Goal: Task Accomplishment & Management: Manage account settings

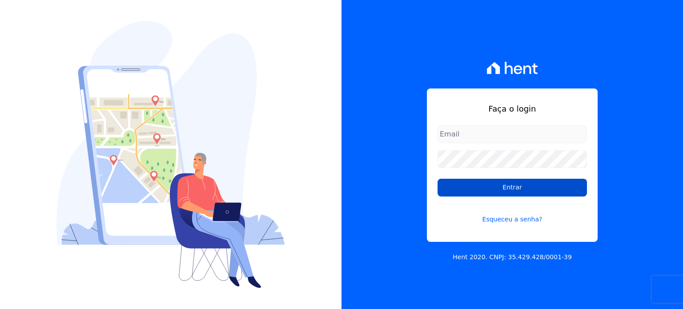
type input "rafaeloliveira@construtoravitale.com.br"
click at [490, 180] on input "Entrar" at bounding box center [511, 188] width 149 height 18
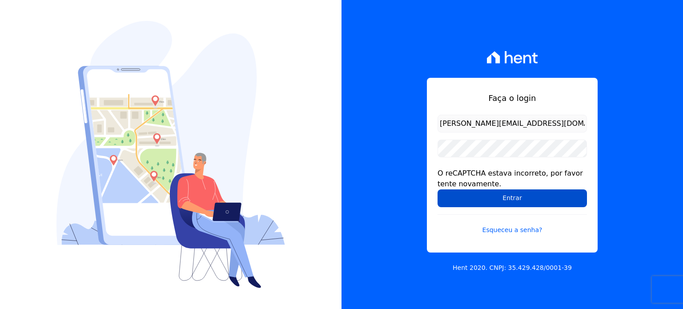
click at [509, 199] on input "Entrar" at bounding box center [511, 198] width 149 height 18
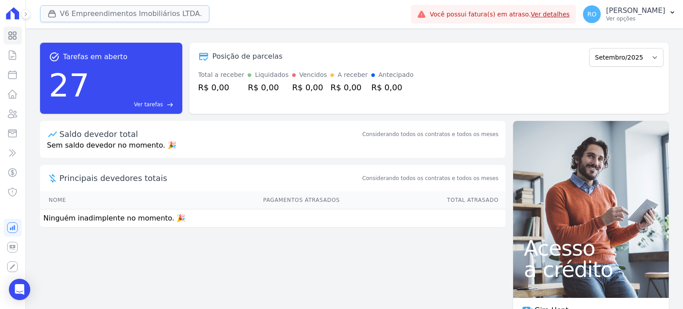
click at [66, 13] on button "V6 Empreendimentos Imobiliários LTDA." at bounding box center [125, 13] width 170 height 17
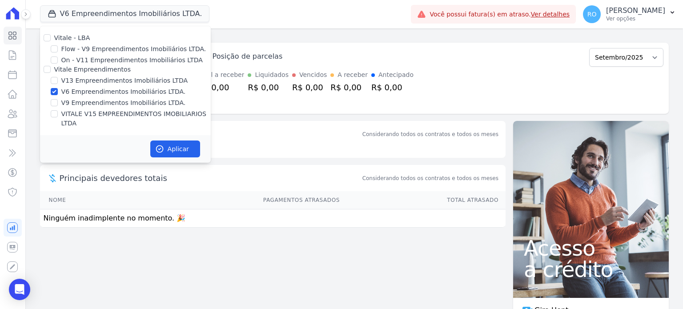
click at [76, 80] on label "V13 Empreendimentos Imobiliários LTDA" at bounding box center [124, 80] width 126 height 9
click at [58, 80] on input "V13 Empreendimentos Imobiliários LTDA" at bounding box center [54, 80] width 7 height 7
checkbox input "true"
click at [79, 91] on label "V6 Empreendimentos Imobiliários LTDA." at bounding box center [123, 91] width 124 height 9
click at [58, 91] on input "V6 Empreendimentos Imobiliários LTDA." at bounding box center [54, 91] width 7 height 7
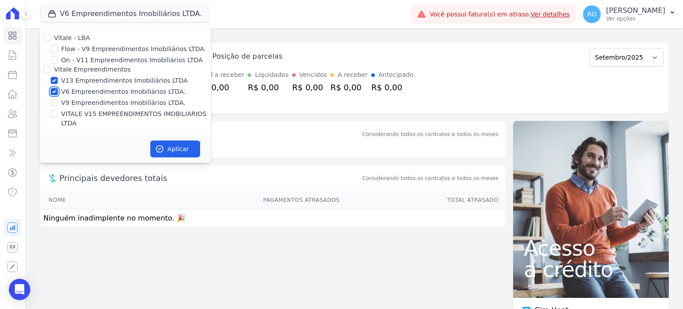
checkbox input "false"
click at [80, 112] on label "VITALE V15 EMPREENDIMENTOS IMOBILIARIOS LTDA" at bounding box center [135, 118] width 149 height 19
click at [58, 112] on input "VITALE V15 EMPREENDIMENTOS IMOBILIARIOS LTDA" at bounding box center [54, 113] width 7 height 7
checkbox input "true"
click at [176, 144] on button "Aplicar" at bounding box center [175, 148] width 50 height 17
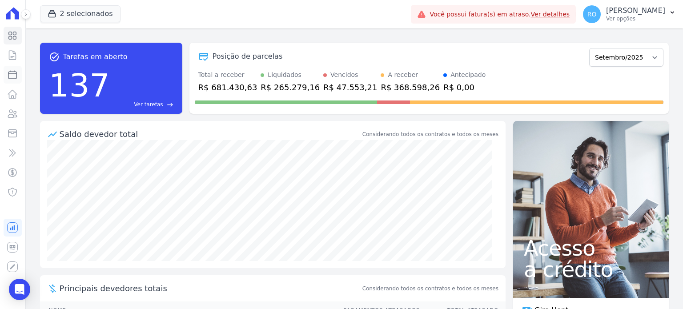
click at [8, 78] on icon at bounding box center [12, 74] width 11 height 11
select select
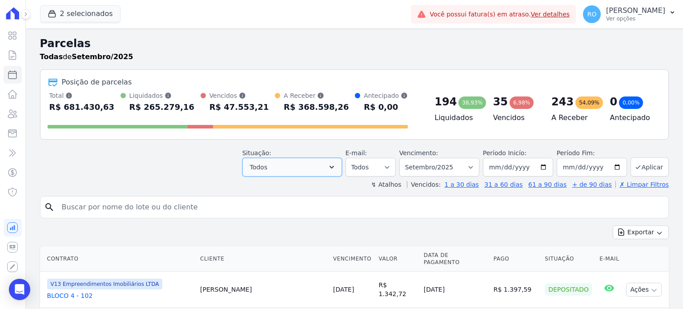
click at [334, 163] on button "Todos" at bounding box center [292, 167] width 100 height 19
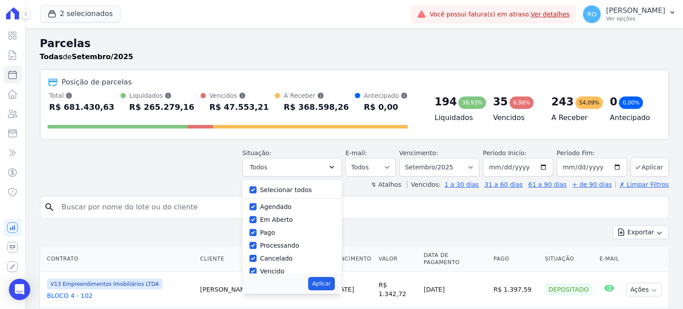
click at [301, 190] on label "Selecionar todos" at bounding box center [286, 189] width 52 height 7
click at [257, 190] on input "Selecionar todos" at bounding box center [252, 189] width 7 height 7
checkbox input "false"
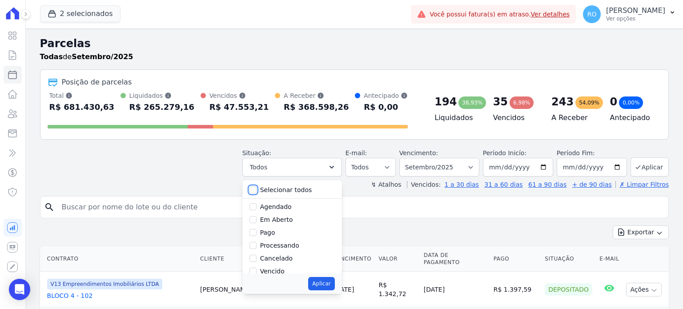
checkbox input "false"
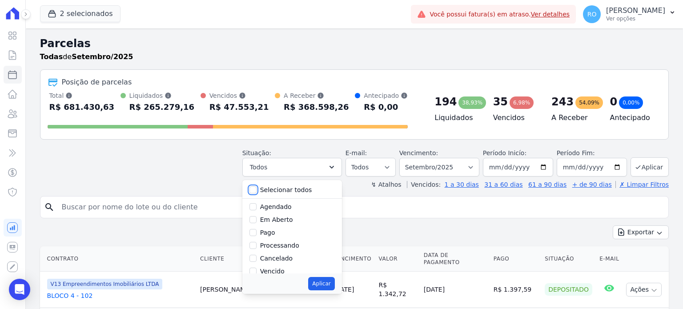
checkbox input "false"
click at [269, 235] on label "Pago" at bounding box center [267, 232] width 15 height 7
click at [257, 235] on input "Pago" at bounding box center [252, 232] width 7 height 7
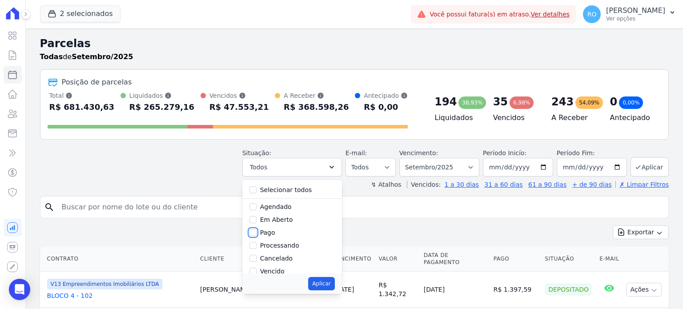
checkbox input "true"
click at [272, 238] on label "Transferindo" at bounding box center [279, 239] width 39 height 7
click at [257, 238] on input "Transferindo" at bounding box center [252, 239] width 7 height 7
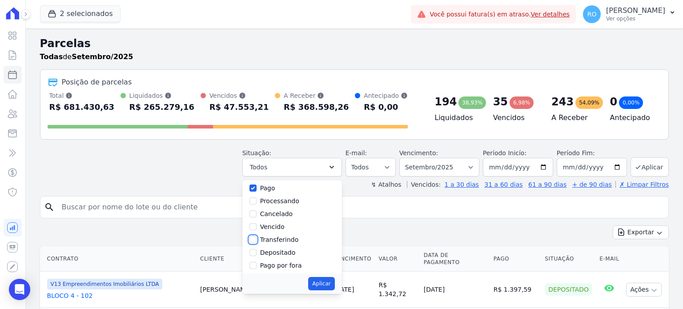
checkbox input "true"
click at [276, 254] on label "Depositado" at bounding box center [278, 252] width 36 height 7
click at [257, 254] on input "Depositado" at bounding box center [252, 252] width 7 height 7
checkbox input "true"
click at [334, 281] on button "Aplicar" at bounding box center [321, 283] width 26 height 13
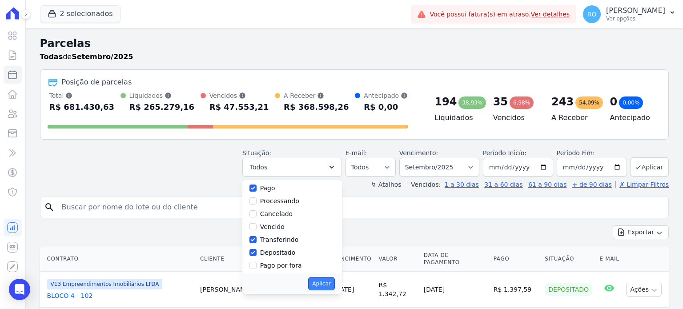
select select "paid"
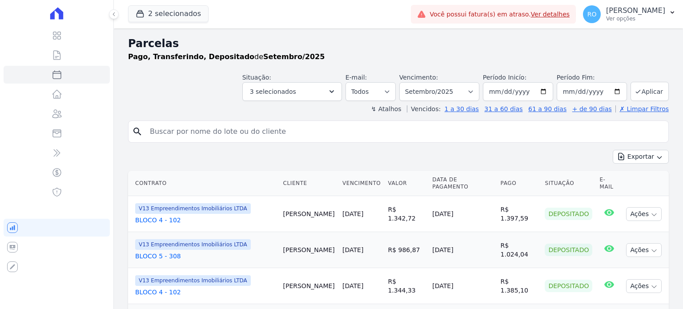
select select
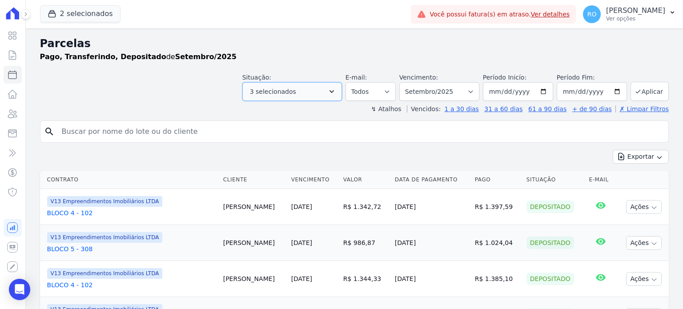
click at [336, 94] on icon "button" at bounding box center [331, 91] width 9 height 9
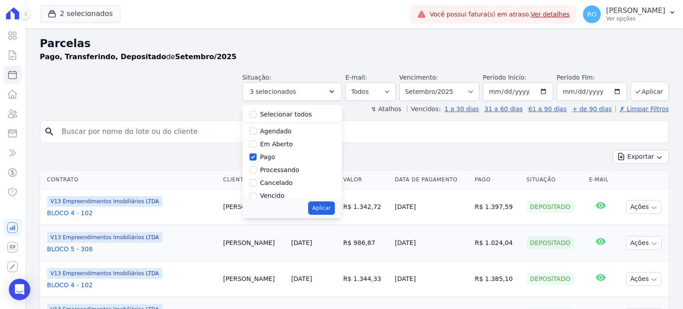
click at [603, 51] on h2 "Parcelas" at bounding box center [354, 44] width 629 height 16
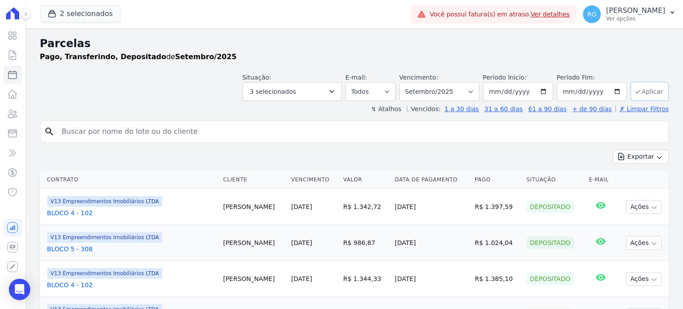
click at [634, 90] on icon "submit" at bounding box center [637, 91] width 7 height 7
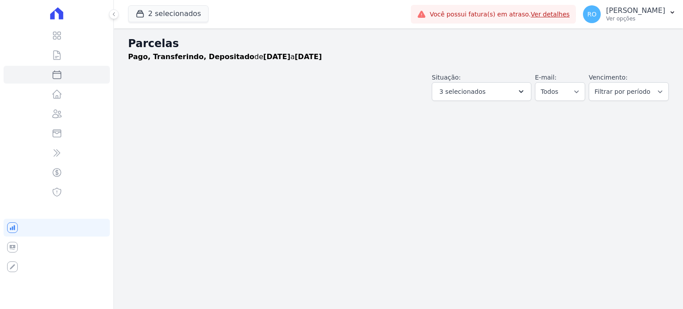
select select
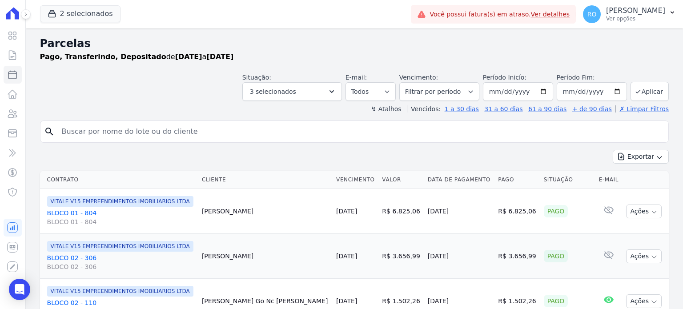
click at [637, 163] on div "Exportar Exportar PDF Exportar CSV" at bounding box center [354, 160] width 629 height 21
click at [637, 158] on button "Exportar" at bounding box center [641, 157] width 56 height 14
click at [632, 192] on span "Exportar CSV" at bounding box center [639, 192] width 47 height 9
click at [644, 14] on p "[PERSON_NAME]" at bounding box center [635, 10] width 59 height 9
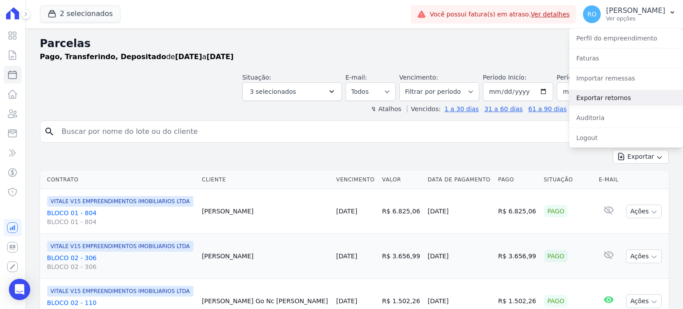
click at [605, 96] on link "Exportar retornos" at bounding box center [626, 98] width 114 height 16
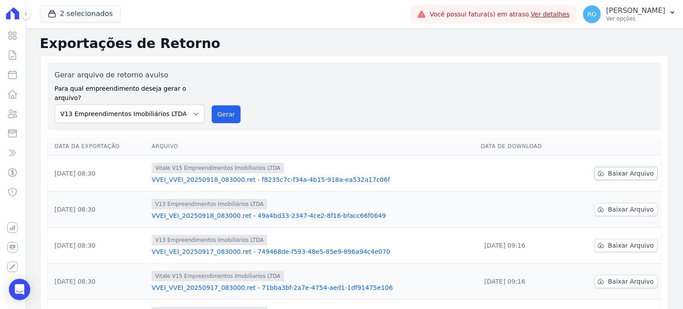
click at [627, 169] on span "Baixar Arquivo" at bounding box center [631, 173] width 46 height 9
click at [627, 205] on span "Baixar Arquivo" at bounding box center [631, 209] width 46 height 9
click at [222, 105] on button "Gerar" at bounding box center [226, 114] width 29 height 18
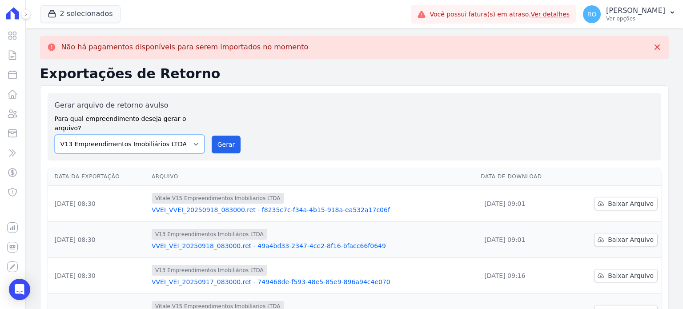
click at [190, 136] on select "Flow - V9 Empreendimentos Imobiliários LTDA. On - V11 Empreendimentos Imobiliár…" at bounding box center [130, 144] width 150 height 19
select select "43a01992-2921-4595-aa0d-28e05d992a61"
click at [55, 135] on select "Flow - V9 Empreendimentos Imobiliários LTDA. On - V11 Empreendimentos Imobiliár…" at bounding box center [130, 144] width 150 height 19
click at [226, 136] on button "Gerar" at bounding box center [226, 145] width 29 height 18
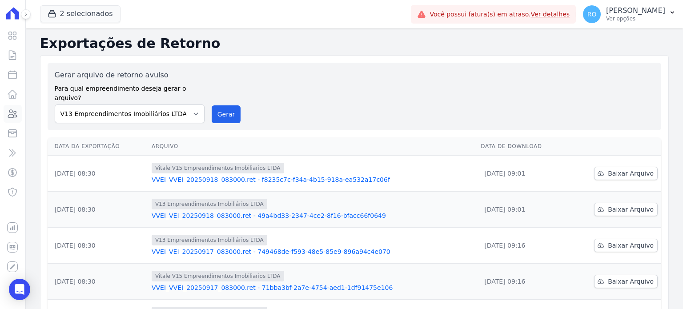
click at [12, 112] on icon at bounding box center [12, 114] width 9 height 8
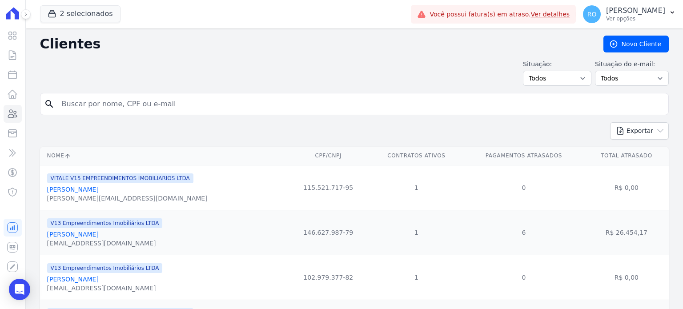
click at [89, 105] on input "search" at bounding box center [360, 104] width 608 height 18
type input "[PERSON_NAME]"
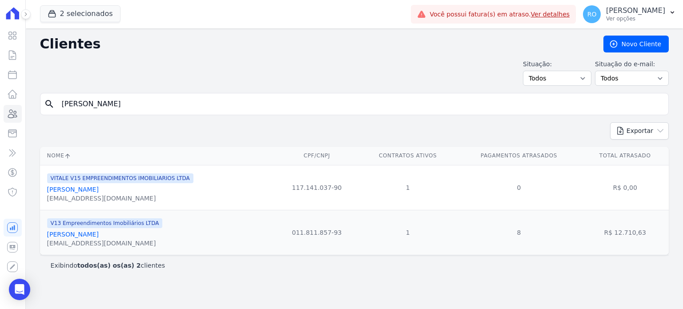
click at [88, 234] on link "[PERSON_NAME]" at bounding box center [73, 234] width 52 height 7
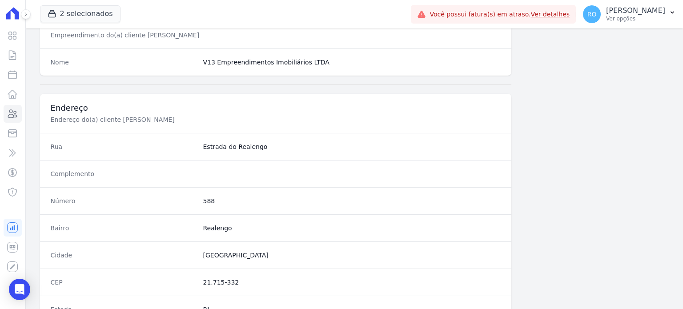
scroll to position [489, 0]
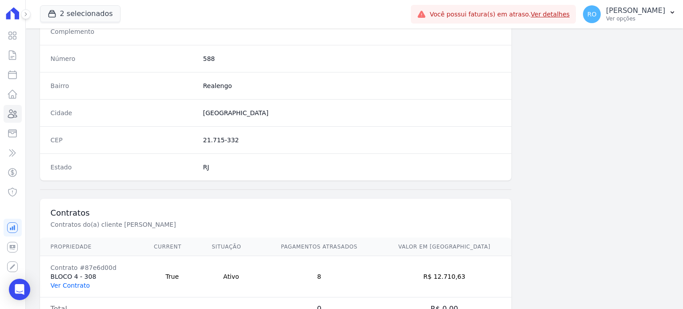
click at [53, 282] on link "Ver Contrato" at bounding box center [70, 285] width 39 height 7
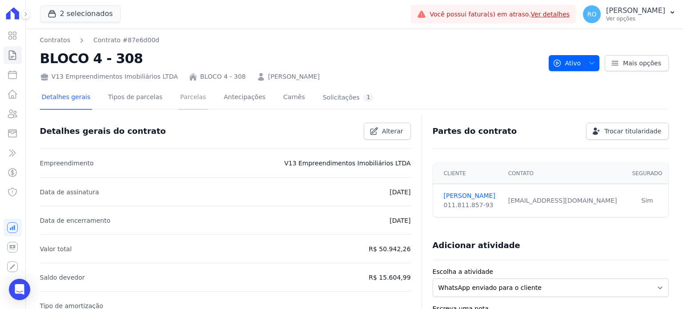
click at [178, 97] on link "Parcelas" at bounding box center [192, 98] width 29 height 24
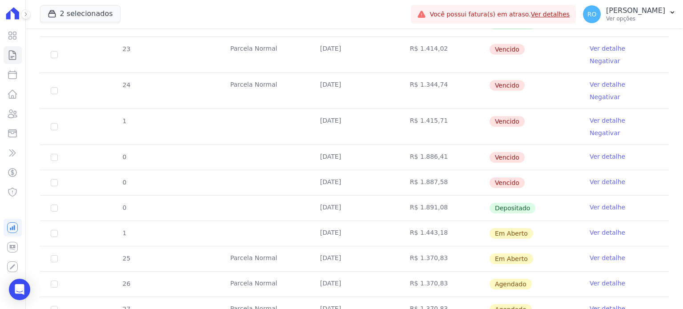
scroll to position [578, 0]
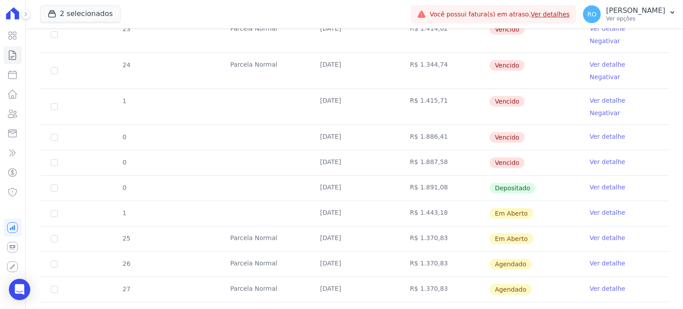
click at [596, 233] on link "Ver detalhe" at bounding box center [607, 237] width 36 height 9
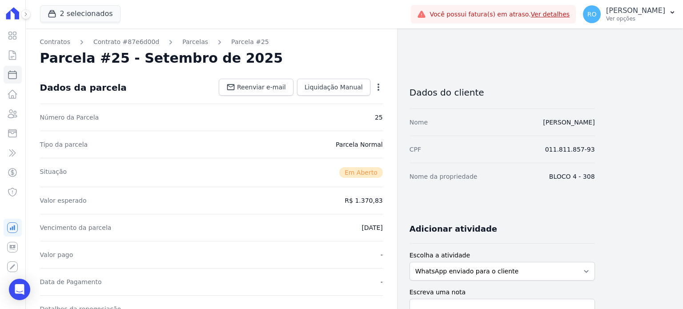
click at [377, 87] on icon "button" at bounding box center [378, 87] width 2 height 7
click at [364, 112] on link "Cancelar Cobrança" at bounding box center [340, 115] width 78 height 16
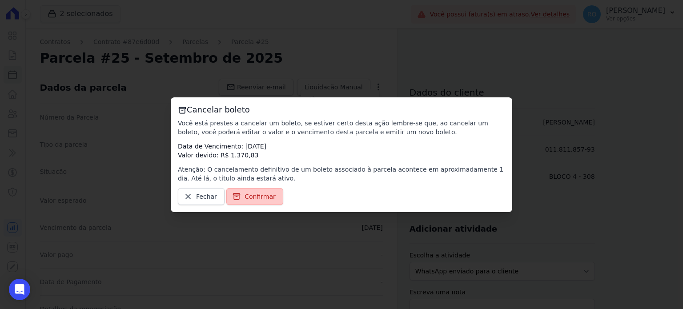
click at [263, 199] on span "Confirmar" at bounding box center [259, 196] width 31 height 9
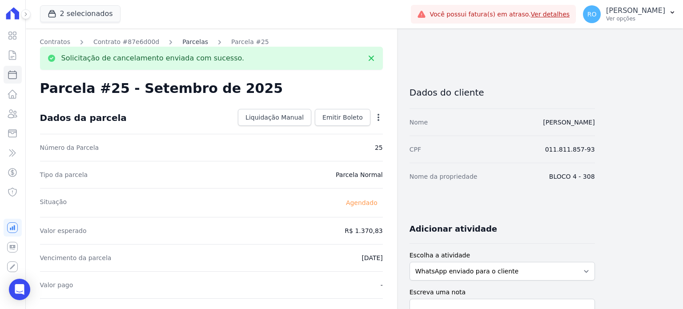
click at [185, 42] on link "Parcelas" at bounding box center [195, 41] width 26 height 9
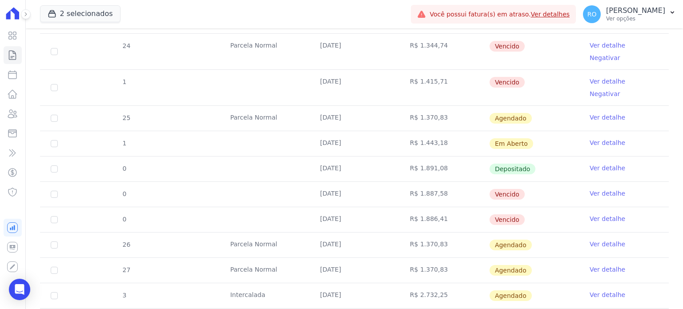
scroll to position [597, 0]
click at [606, 214] on link "Ver detalhe" at bounding box center [607, 218] width 36 height 9
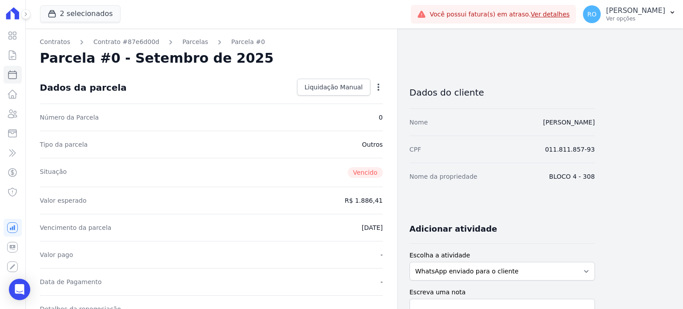
click at [379, 87] on icon "button" at bounding box center [378, 87] width 2 height 7
click at [184, 43] on link "Parcelas" at bounding box center [195, 41] width 26 height 9
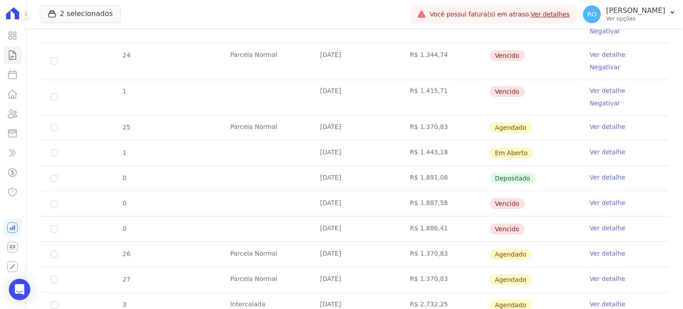
scroll to position [597, 0]
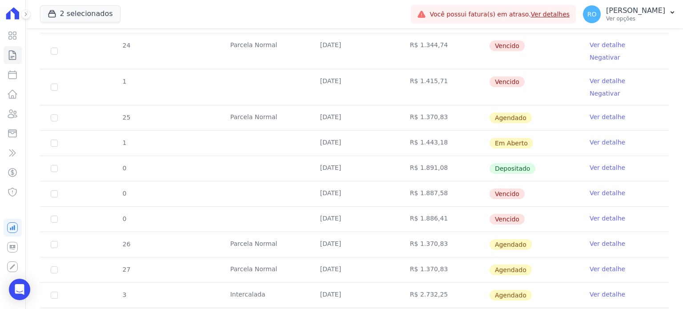
click at [589, 188] on link "Ver detalhe" at bounding box center [607, 192] width 36 height 9
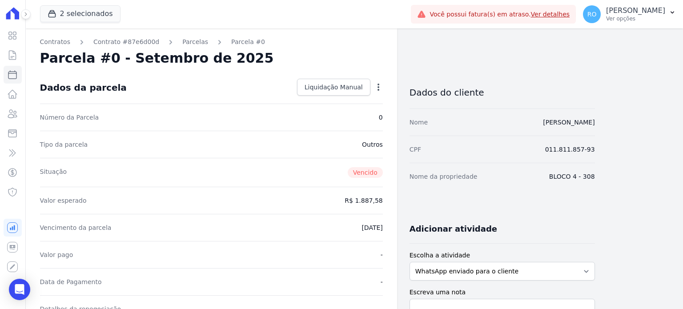
click at [377, 91] on icon "button" at bounding box center [378, 87] width 9 height 9
click at [305, 57] on div "Parcela #0 - Setembro de 2025" at bounding box center [211, 58] width 343 height 16
click at [168, 39] on div "Parcelas" at bounding box center [187, 41] width 42 height 9
click at [187, 43] on link "Parcelas" at bounding box center [195, 41] width 26 height 9
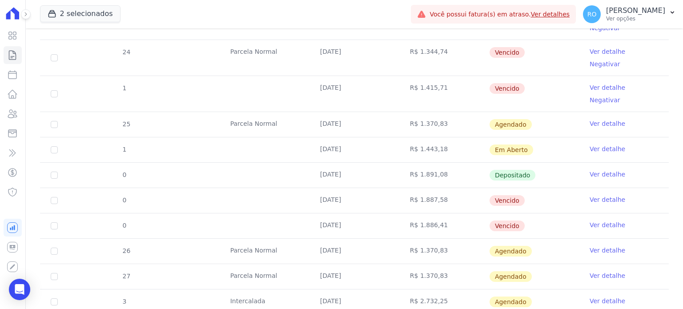
scroll to position [597, 0]
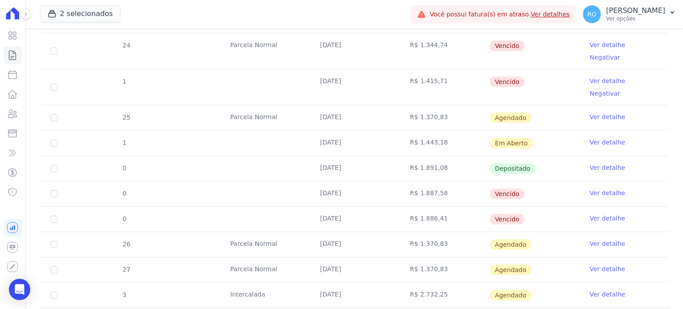
click at [592, 76] on link "Ver detalhe" at bounding box center [607, 80] width 36 height 9
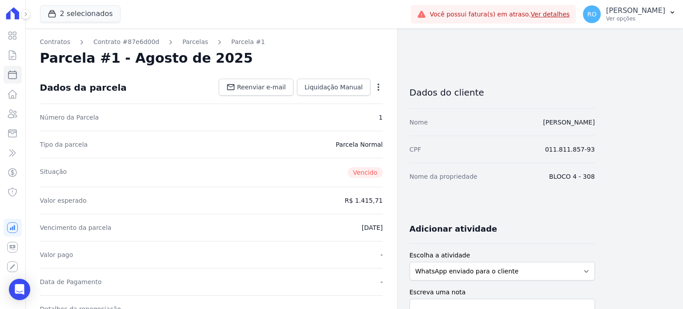
click at [379, 86] on icon "button" at bounding box center [378, 87] width 9 height 9
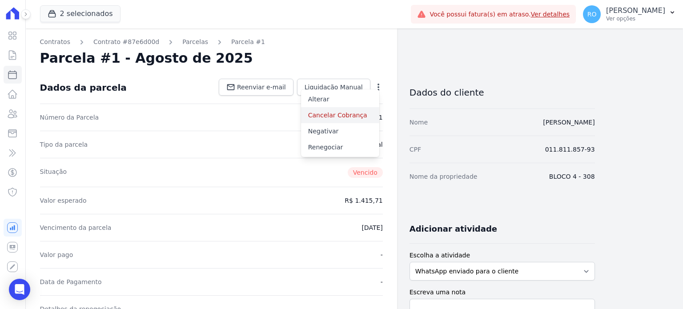
click at [357, 118] on link "Cancelar Cobrança" at bounding box center [340, 115] width 78 height 16
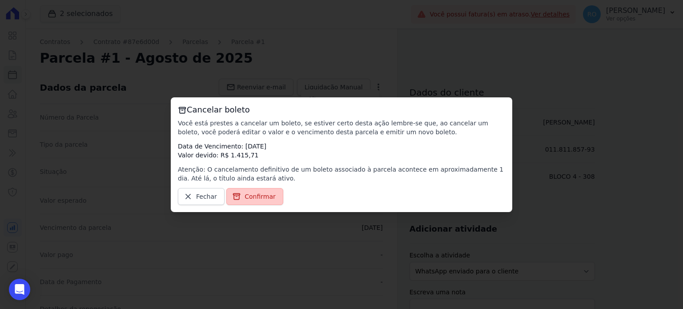
click at [243, 202] on link "Confirmar" at bounding box center [254, 196] width 57 height 17
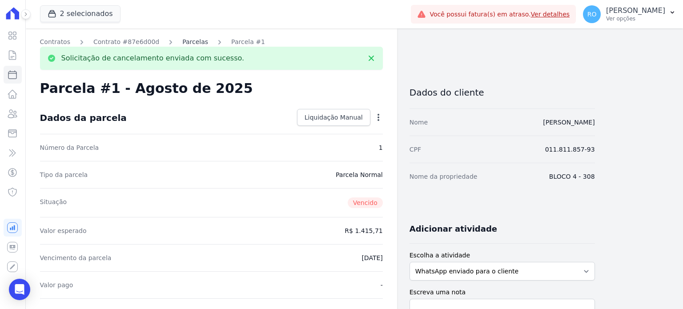
click at [182, 44] on link "Parcelas" at bounding box center [195, 41] width 26 height 9
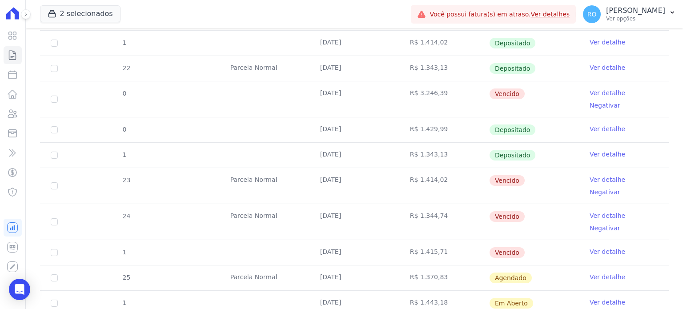
scroll to position [445, 0]
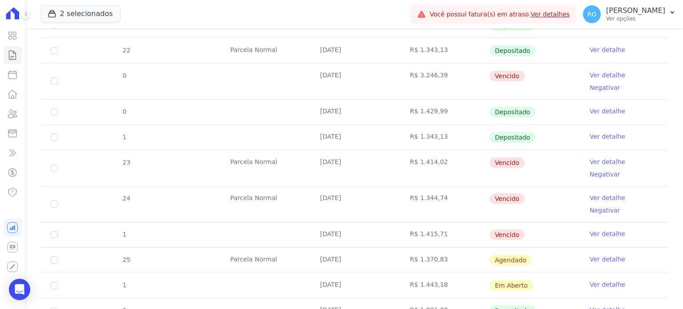
click at [602, 193] on link "Ver detalhe" at bounding box center [607, 197] width 36 height 9
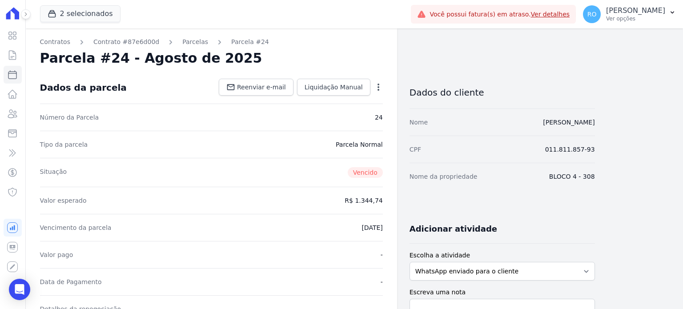
click at [377, 89] on icon "button" at bounding box center [378, 87] width 9 height 9
click at [354, 119] on link "Cancelar Cobrança" at bounding box center [340, 115] width 78 height 16
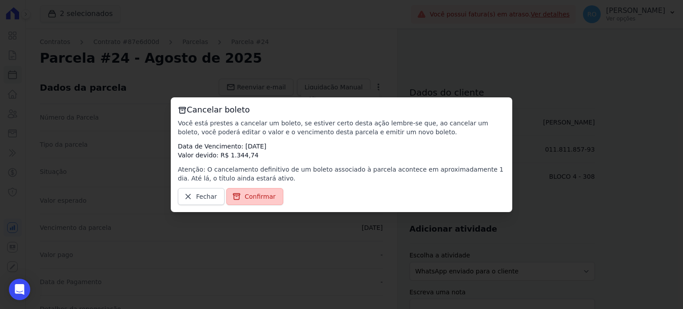
click at [261, 195] on span "Confirmar" at bounding box center [259, 196] width 31 height 9
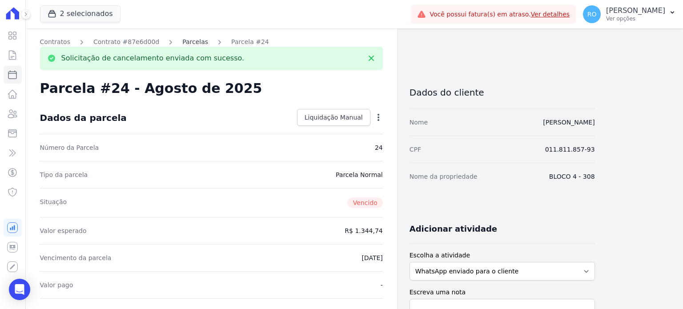
click at [183, 43] on link "Parcelas" at bounding box center [195, 41] width 26 height 9
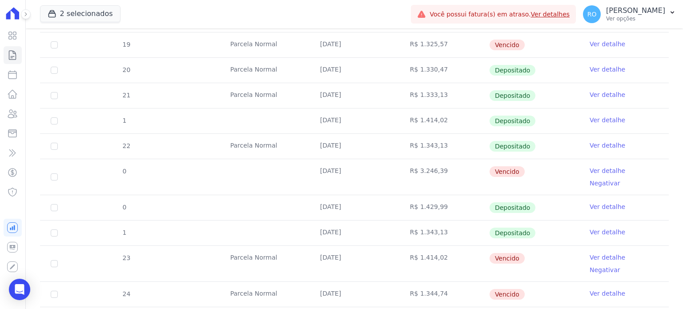
scroll to position [400, 0]
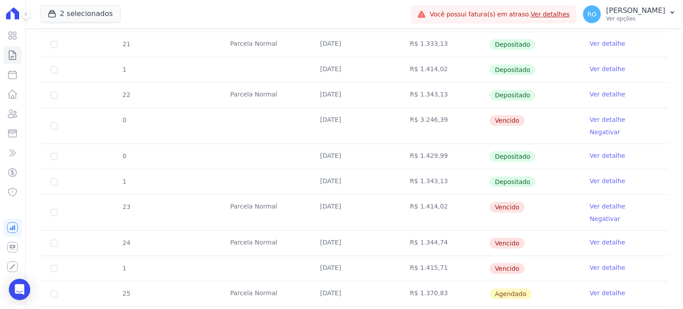
click at [592, 202] on link "Ver detalhe" at bounding box center [607, 206] width 36 height 9
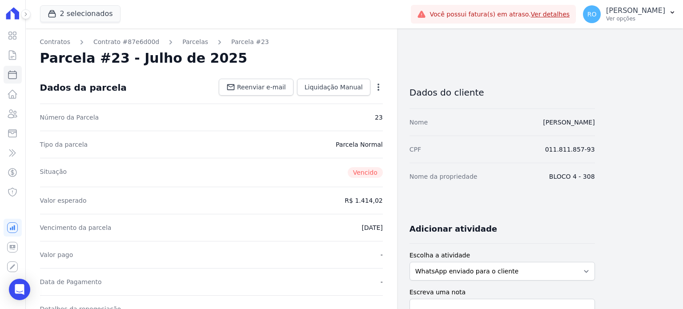
click at [380, 89] on icon "button" at bounding box center [378, 87] width 9 height 9
click at [354, 117] on link "Cancelar Cobrança" at bounding box center [340, 115] width 78 height 16
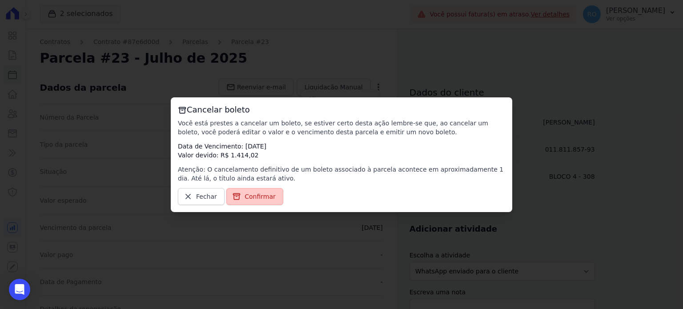
click at [259, 199] on span "Confirmar" at bounding box center [259, 196] width 31 height 9
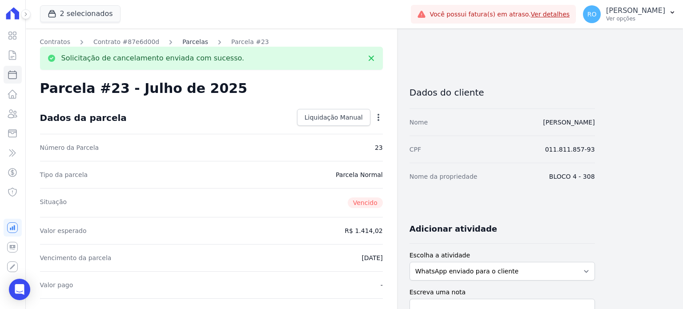
click at [187, 44] on link "Parcelas" at bounding box center [195, 41] width 26 height 9
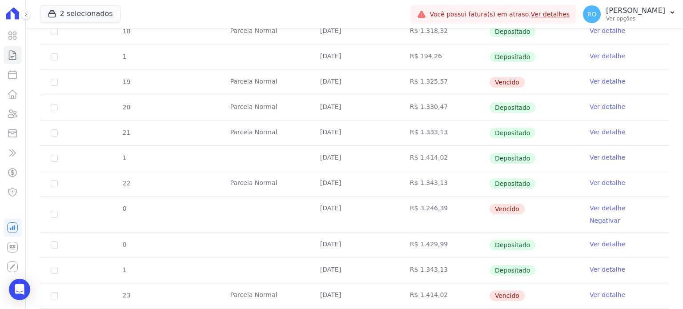
scroll to position [356, 0]
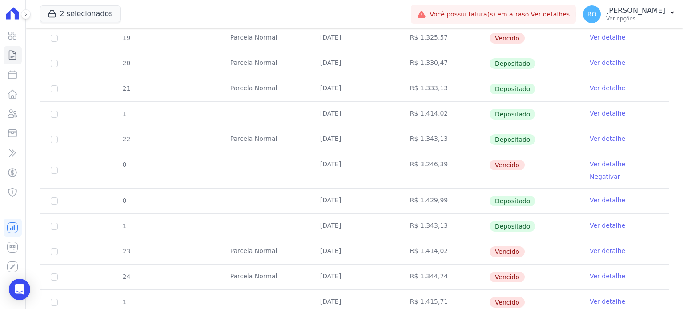
click at [601, 163] on link "Ver detalhe" at bounding box center [607, 164] width 36 height 9
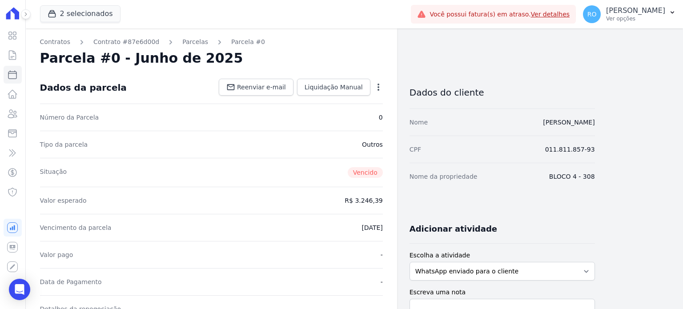
click at [377, 87] on icon "button" at bounding box center [378, 87] width 2 height 7
click at [338, 116] on link "Cancelar Cobrança" at bounding box center [340, 115] width 78 height 16
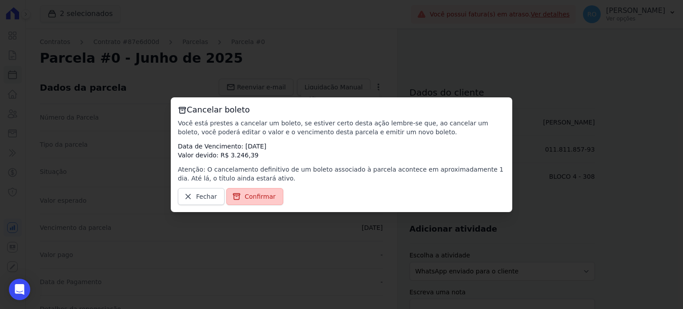
click at [263, 198] on span "Confirmar" at bounding box center [259, 196] width 31 height 9
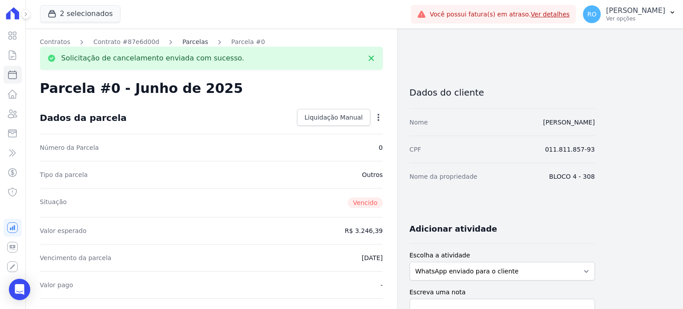
click at [190, 42] on link "Parcelas" at bounding box center [195, 41] width 26 height 9
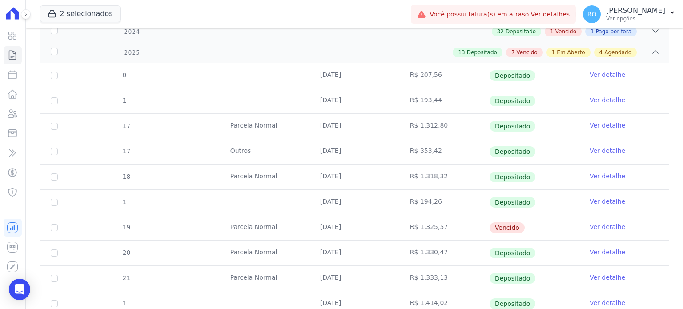
scroll to position [153, 0]
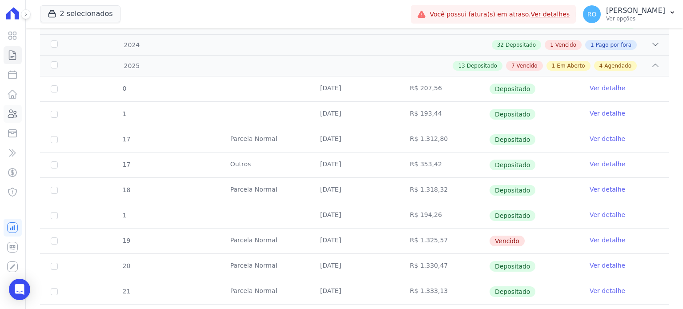
click at [15, 112] on icon at bounding box center [12, 113] width 11 height 11
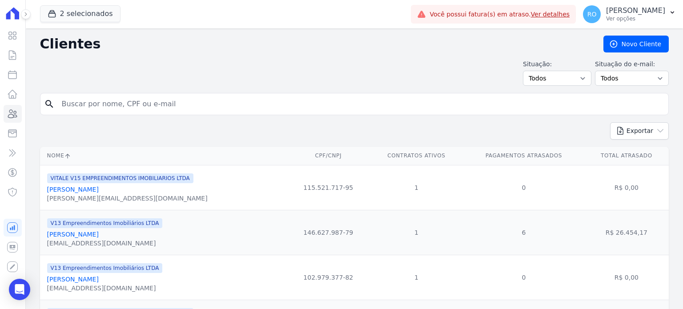
click at [87, 101] on input "search" at bounding box center [360, 104] width 608 height 18
type input "MARIANA"
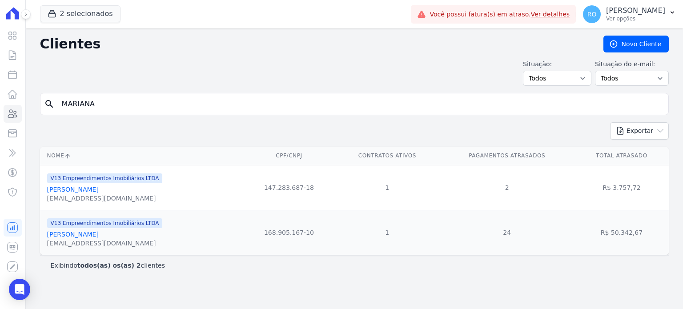
click at [91, 233] on link "[PERSON_NAME]" at bounding box center [73, 234] width 52 height 7
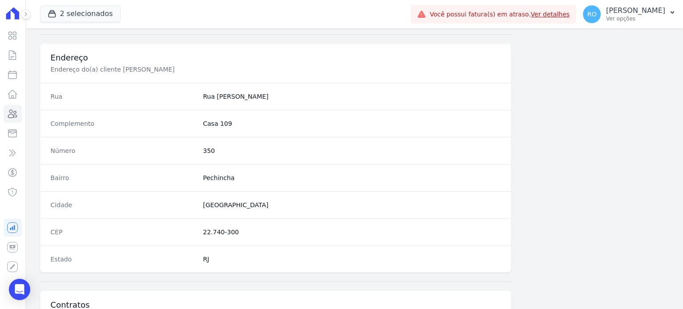
scroll to position [520, 0]
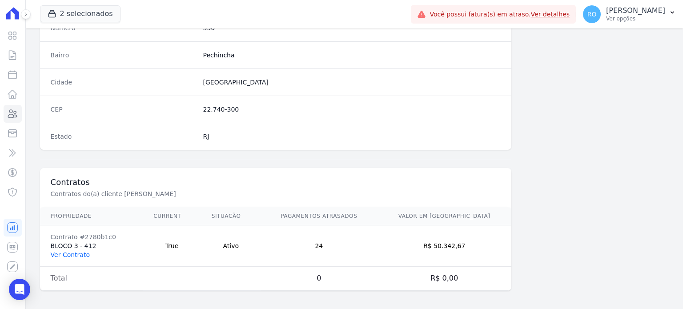
click at [72, 253] on link "Ver Contrato" at bounding box center [70, 254] width 39 height 7
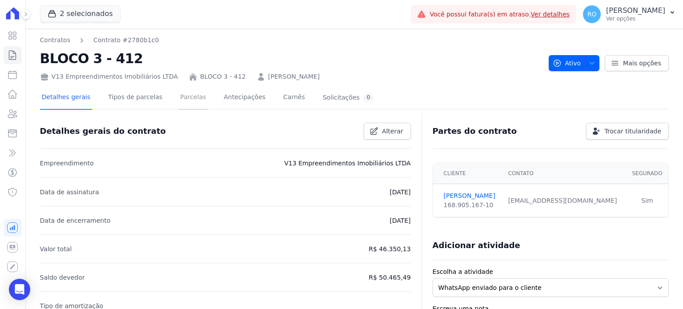
click at [178, 101] on link "Parcelas" at bounding box center [192, 98] width 29 height 24
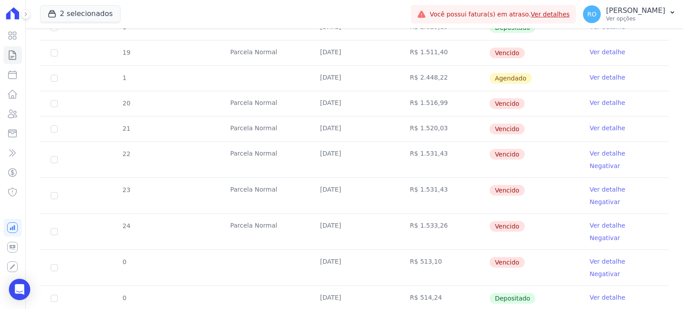
scroll to position [445, 0]
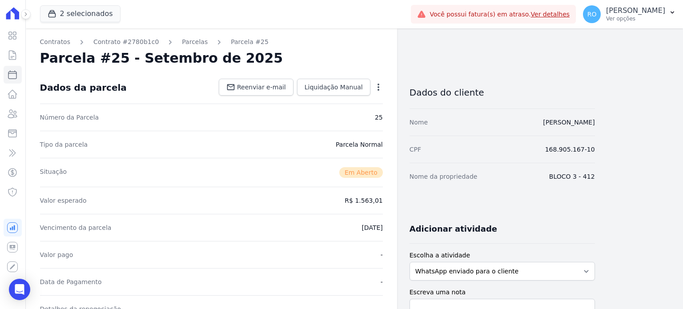
click at [375, 86] on icon "button" at bounding box center [378, 87] width 9 height 9
click at [340, 115] on link "Cancelar Cobrança" at bounding box center [340, 115] width 78 height 16
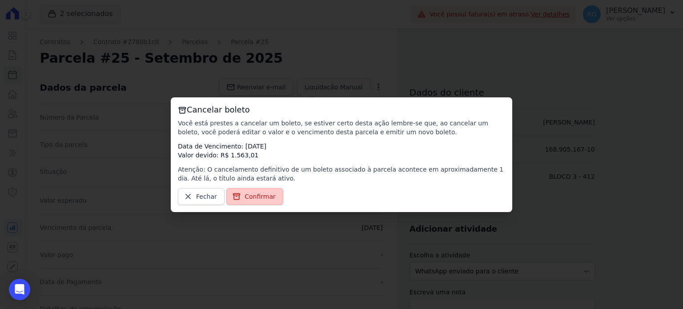
click at [260, 197] on span "Confirmar" at bounding box center [259, 196] width 31 height 9
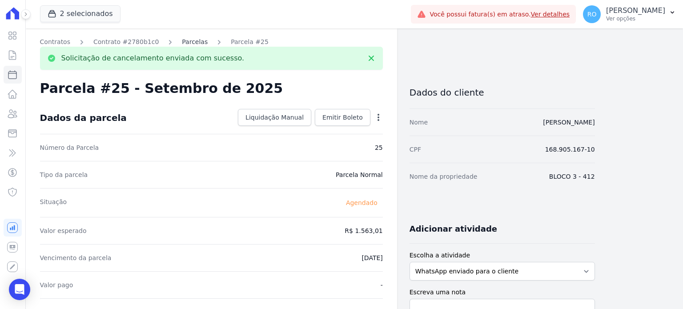
click at [182, 44] on link "Parcelas" at bounding box center [195, 41] width 26 height 9
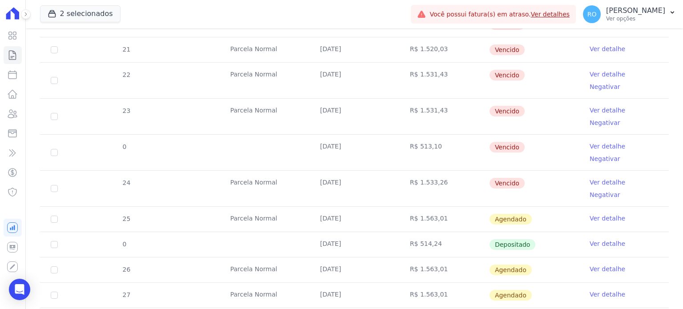
scroll to position [526, 0]
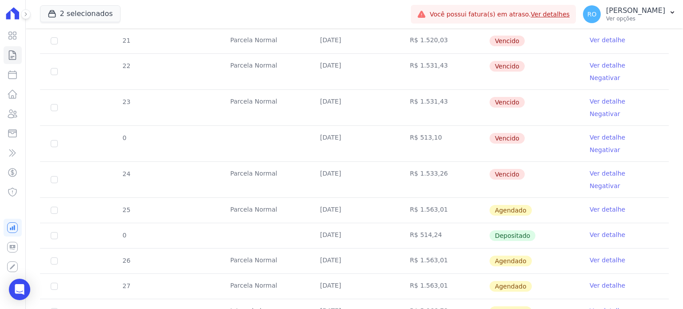
click at [592, 169] on link "Ver detalhe" at bounding box center [607, 173] width 36 height 9
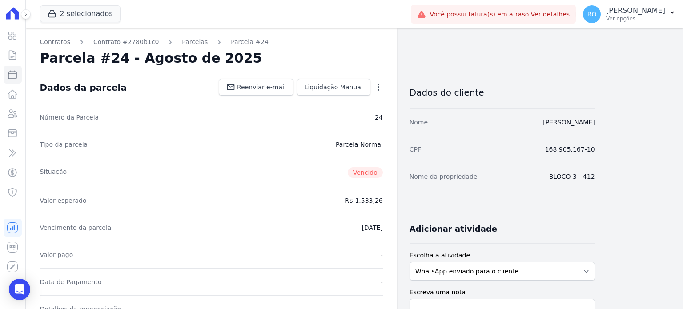
click at [380, 90] on icon "button" at bounding box center [378, 87] width 9 height 9
click at [359, 116] on link "Cancelar Cobrança" at bounding box center [340, 115] width 78 height 16
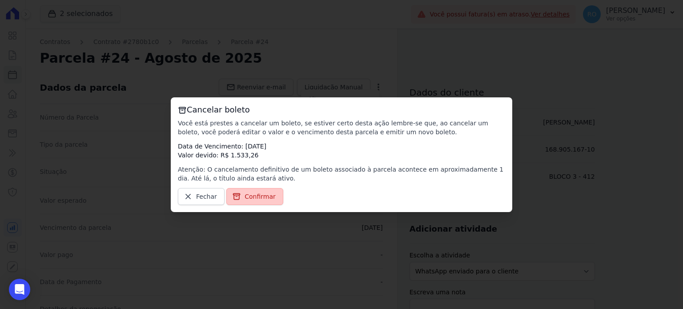
click at [266, 192] on link "Confirmar" at bounding box center [254, 196] width 57 height 17
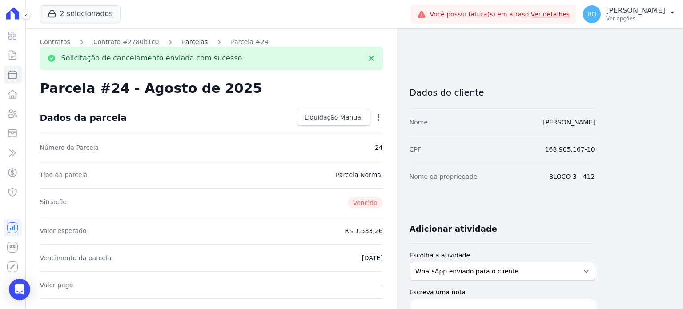
click at [189, 44] on link "Parcelas" at bounding box center [195, 41] width 26 height 9
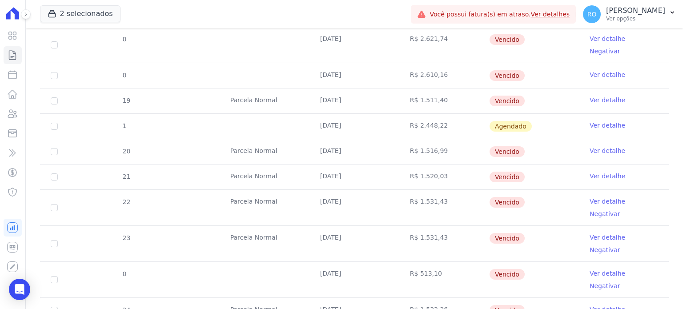
scroll to position [400, 0]
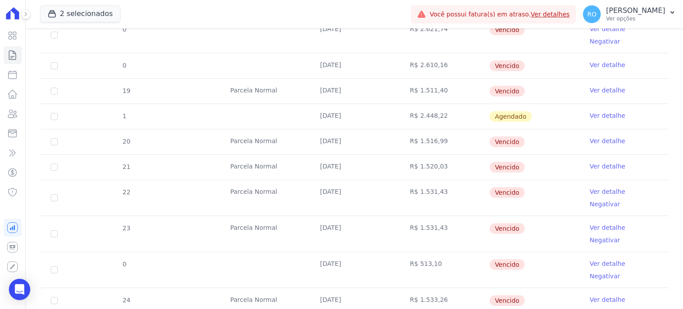
click at [592, 259] on link "Ver detalhe" at bounding box center [607, 263] width 36 height 9
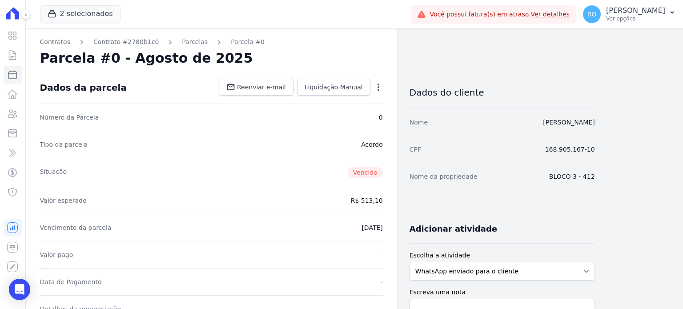
click at [381, 91] on icon "button" at bounding box center [378, 87] width 9 height 9
click at [355, 116] on link "Cancelar Cobrança" at bounding box center [340, 115] width 78 height 16
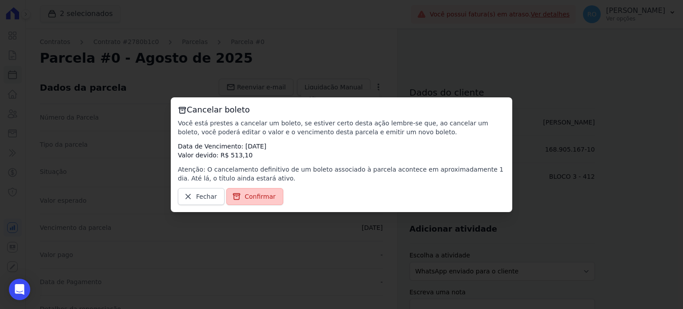
click at [265, 193] on span "Confirmar" at bounding box center [259, 196] width 31 height 9
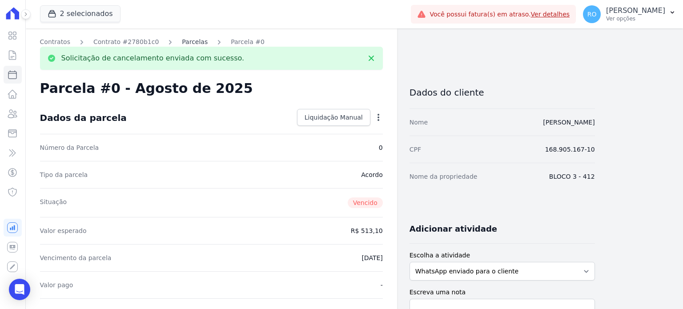
click at [182, 43] on link "Parcelas" at bounding box center [195, 41] width 26 height 9
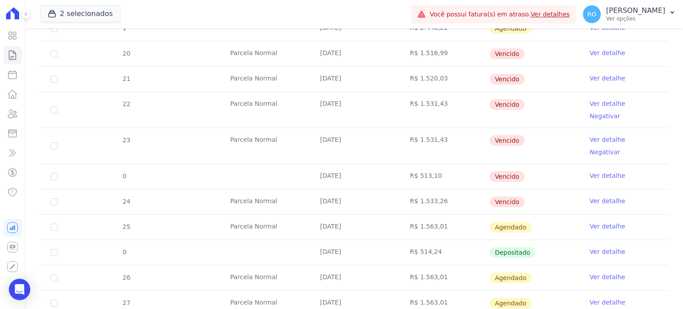
scroll to position [489, 0]
click at [594, 134] on link "Ver detalhe" at bounding box center [607, 138] width 36 height 9
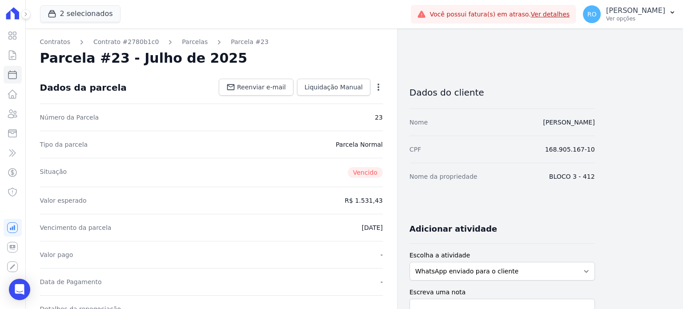
click at [374, 85] on icon "button" at bounding box center [378, 87] width 9 height 9
click at [358, 113] on link "Cancelar Cobrança" at bounding box center [340, 115] width 78 height 16
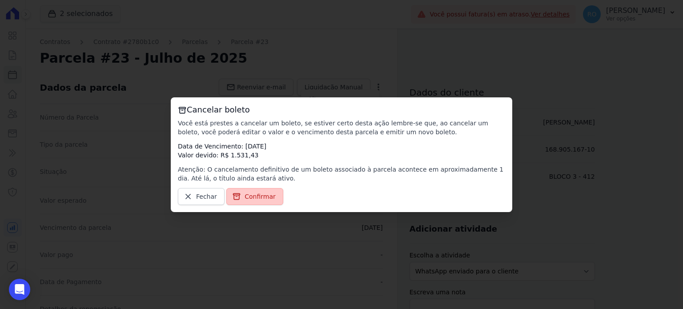
click at [236, 196] on icon at bounding box center [236, 196] width 9 height 9
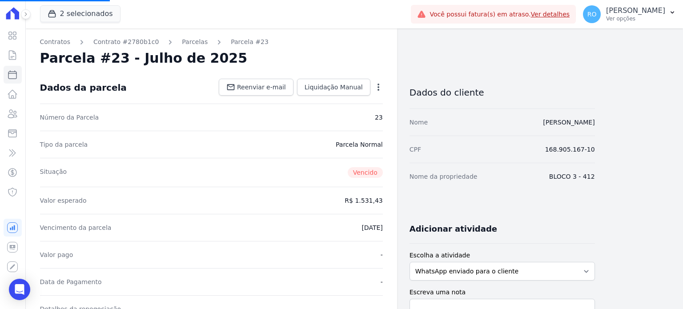
click at [379, 85] on icon "button" at bounding box center [378, 87] width 9 height 9
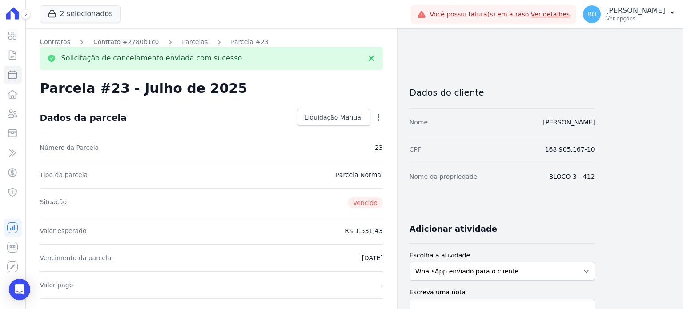
click at [181, 47] on div "Solicitação de cancelamento enviada com sucesso." at bounding box center [211, 58] width 343 height 23
click at [183, 42] on link "Parcelas" at bounding box center [195, 41] width 26 height 9
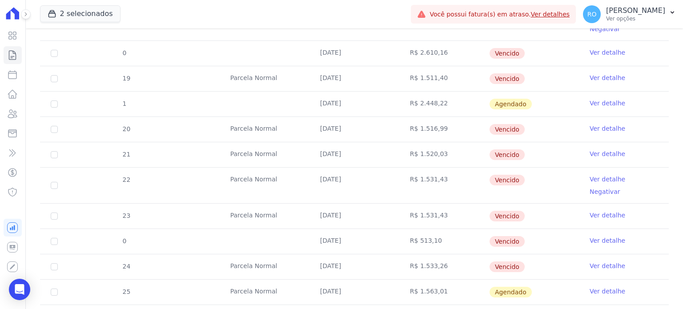
scroll to position [445, 0]
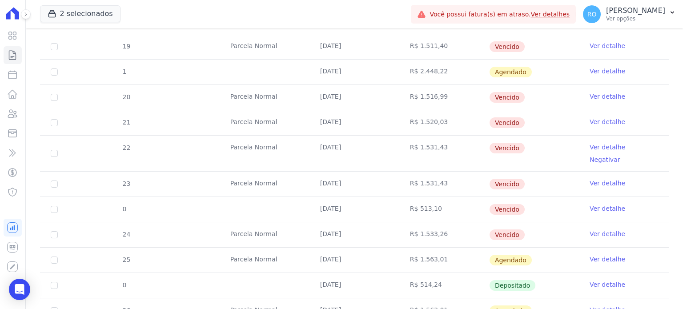
click at [592, 143] on link "Ver detalhe" at bounding box center [607, 147] width 36 height 9
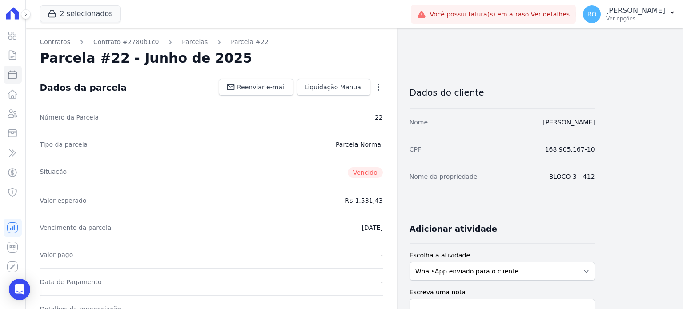
click at [379, 88] on icon "button" at bounding box center [378, 87] width 9 height 9
click at [340, 116] on link "Cancelar Cobrança" at bounding box center [340, 115] width 78 height 16
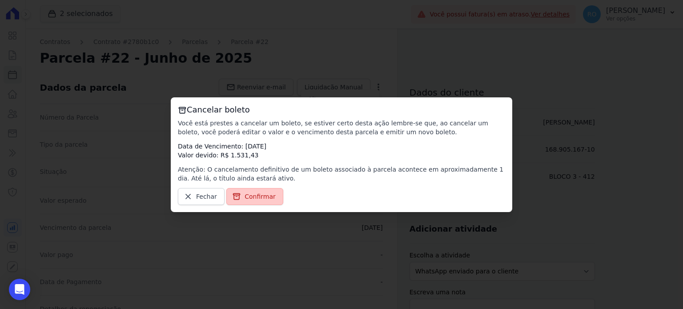
click at [251, 194] on span "Confirmar" at bounding box center [259, 196] width 31 height 9
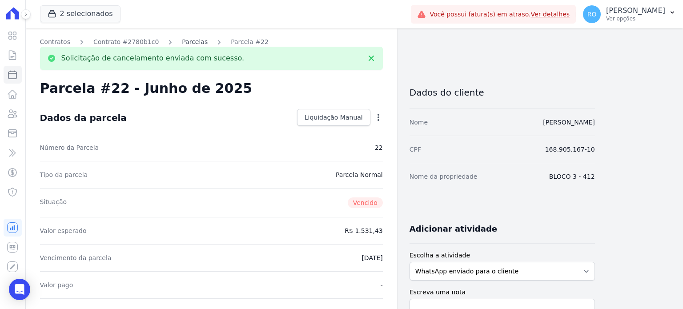
click at [182, 43] on link "Parcelas" at bounding box center [195, 41] width 26 height 9
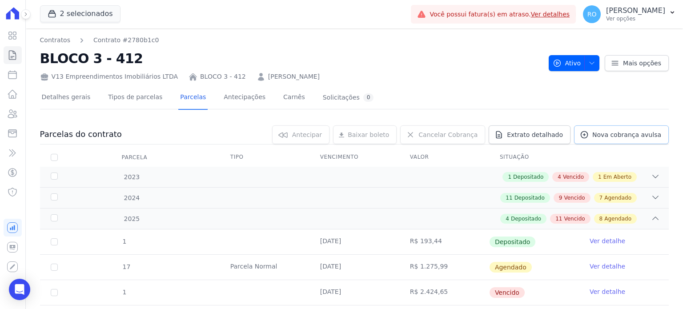
click at [594, 130] on span "Nova cobrança avulsa" at bounding box center [626, 134] width 69 height 9
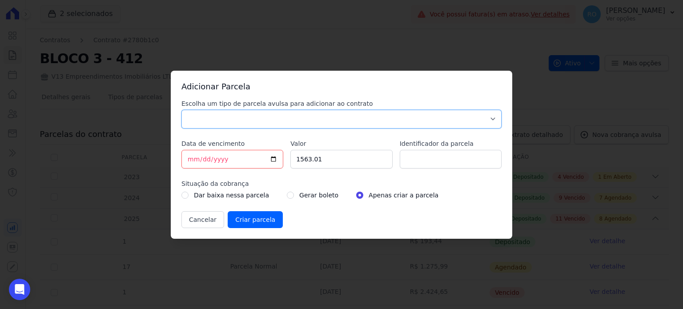
click at [197, 122] on select "Parcela Normal Sinal Caução Intercalada Chaves Pré Chaves Pós Chaves Taxas Quit…" at bounding box center [341, 119] width 320 height 19
select select "others"
click at [181, 110] on select "Parcela Normal Sinal Caução Intercalada Chaves Pré Chaves Pós Chaves Taxas Quit…" at bounding box center [341, 119] width 320 height 19
click at [276, 159] on input "[DATE]" at bounding box center [232, 159] width 102 height 19
type input "[DATE]"
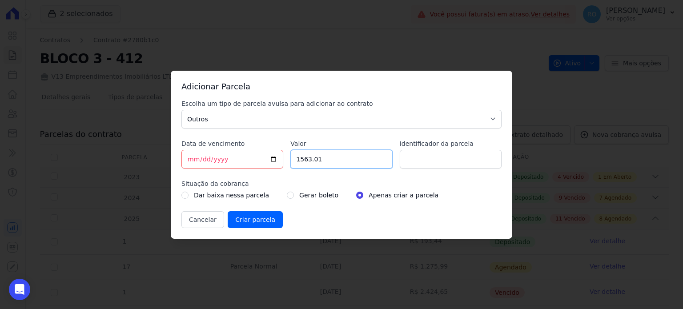
click at [348, 159] on input "1563.01" at bounding box center [341, 159] width 102 height 19
type input "1429.34"
type input "BOL AVULSO - 340082"
click at [287, 194] on div "Gerar boleto" at bounding box center [313, 195] width 52 height 11
click at [287, 195] on input "radio" at bounding box center [290, 195] width 7 height 7
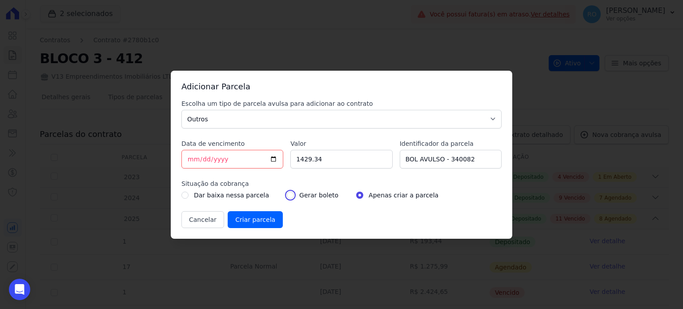
radio input "true"
click at [244, 220] on input "Criar parcela" at bounding box center [255, 219] width 55 height 17
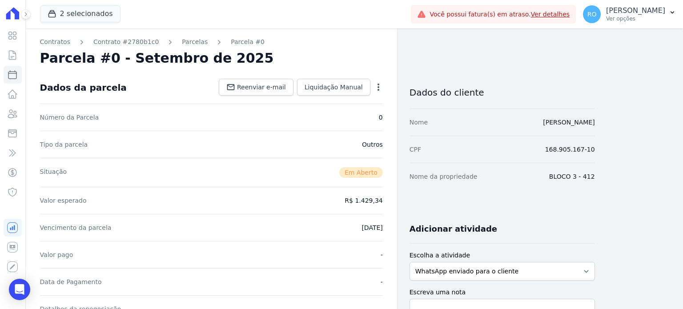
click at [381, 90] on icon "button" at bounding box center [378, 87] width 9 height 9
click at [312, 187] on div "Valor esperado R$ 1.429,34" at bounding box center [211, 200] width 343 height 27
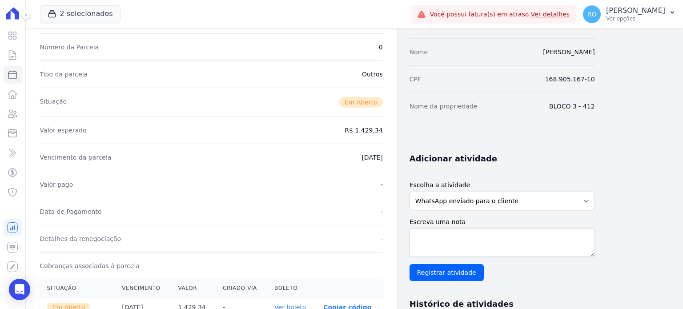
scroll to position [89, 0]
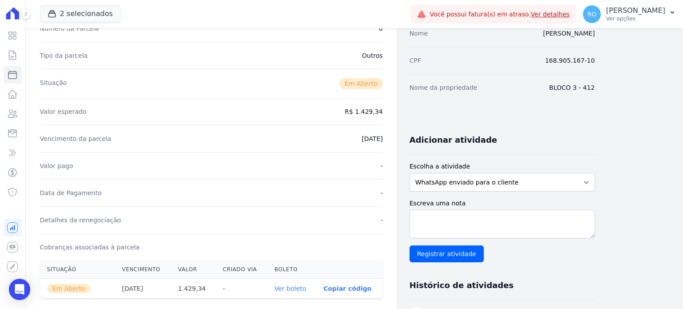
click at [293, 289] on link "Ver boleto" at bounding box center [290, 288] width 32 height 7
click at [7, 113] on icon at bounding box center [12, 113] width 11 height 11
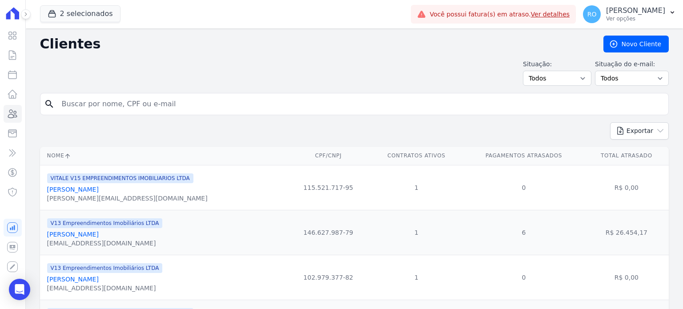
click at [123, 107] on input "search" at bounding box center [360, 104] width 608 height 18
paste input "[PERSON_NAME]"
type input "[PERSON_NAME]"
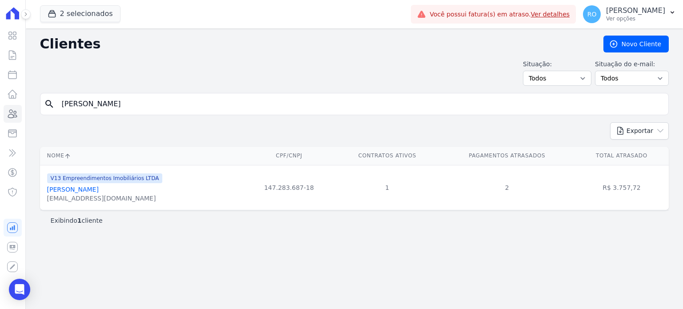
click at [88, 191] on link "[PERSON_NAME]" at bounding box center [73, 189] width 52 height 7
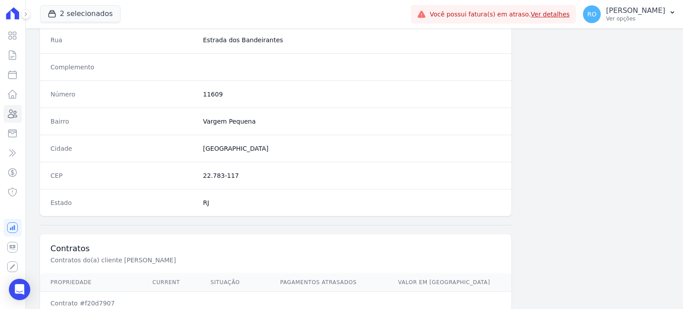
scroll to position [520, 0]
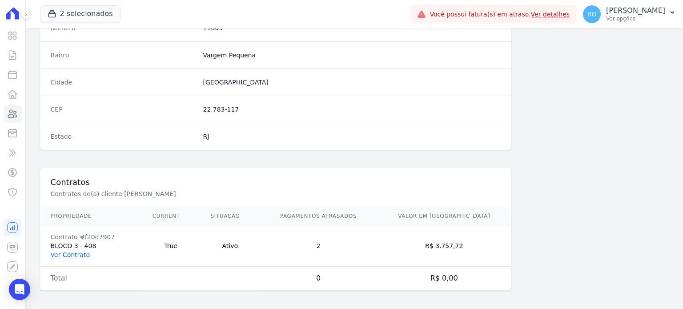
click at [77, 252] on link "Ver Contrato" at bounding box center [70, 254] width 39 height 7
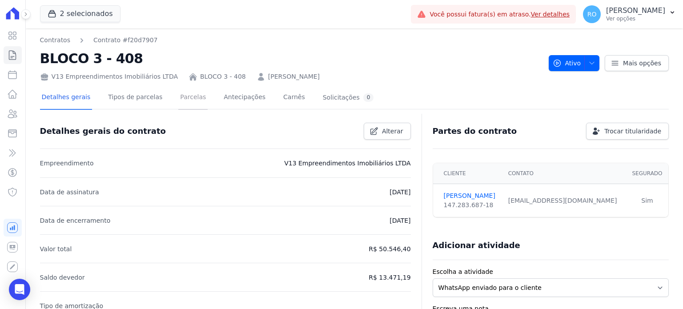
click at [188, 96] on link "Parcelas" at bounding box center [192, 98] width 29 height 24
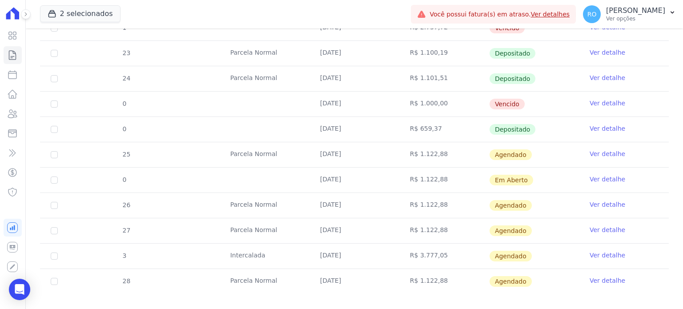
scroll to position [425, 0]
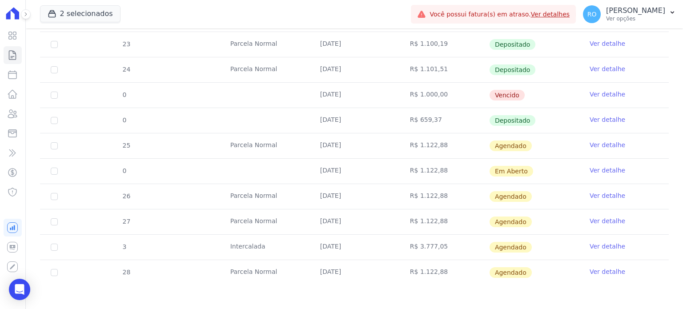
click at [595, 94] on link "Ver detalhe" at bounding box center [607, 94] width 36 height 9
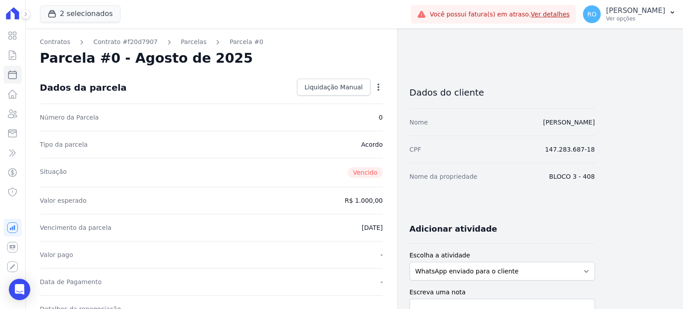
click at [378, 88] on icon "button" at bounding box center [378, 87] width 9 height 9
drag, startPoint x: 281, startPoint y: 52, endPoint x: 261, endPoint y: 48, distance: 20.6
click at [279, 52] on div "Parcela #0 - Agosto de 2025" at bounding box center [211, 58] width 343 height 16
click at [181, 39] on link "Parcelas" at bounding box center [194, 41] width 26 height 9
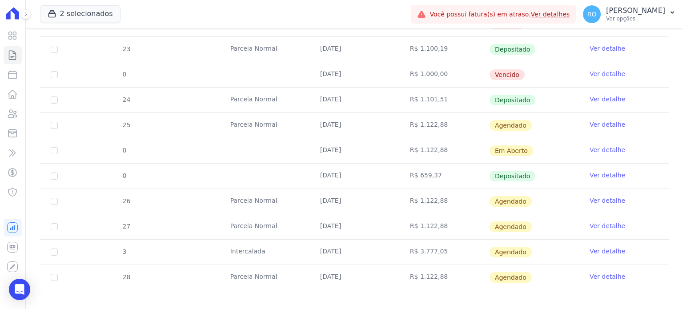
scroll to position [425, 0]
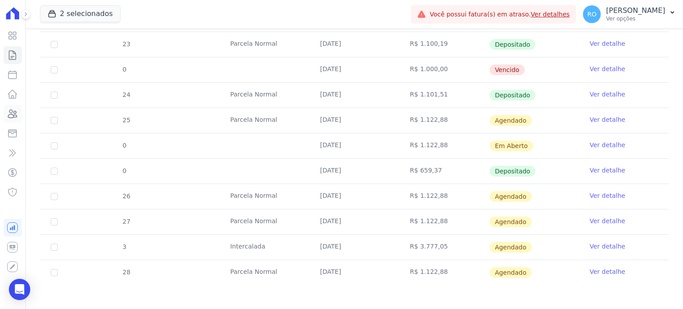
click at [13, 118] on icon at bounding box center [12, 113] width 11 height 11
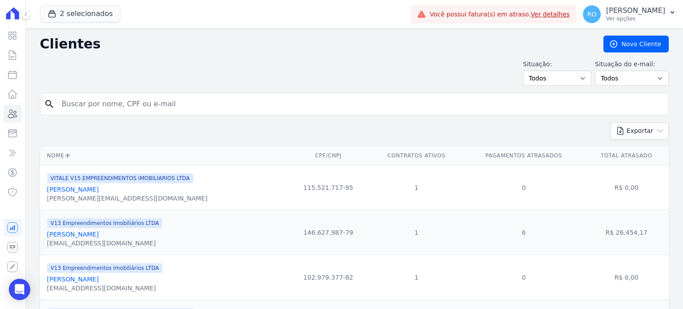
click at [143, 105] on input "search" at bounding box center [360, 104] width 608 height 18
type input "[PERSON_NAME]"
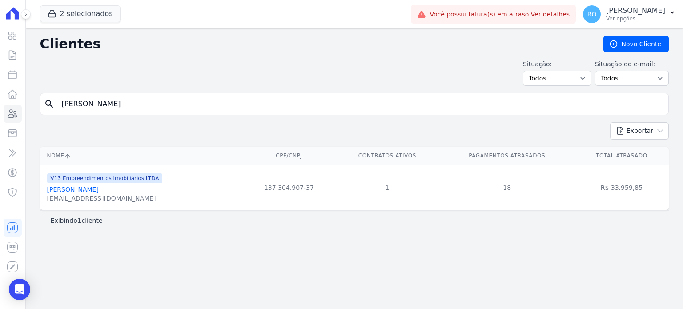
click at [91, 190] on link "[PERSON_NAME]" at bounding box center [73, 189] width 52 height 7
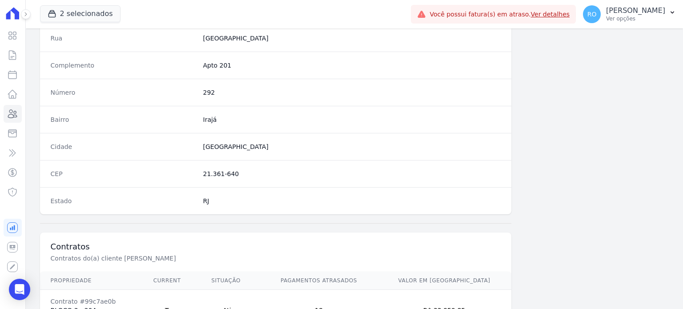
scroll to position [520, 0]
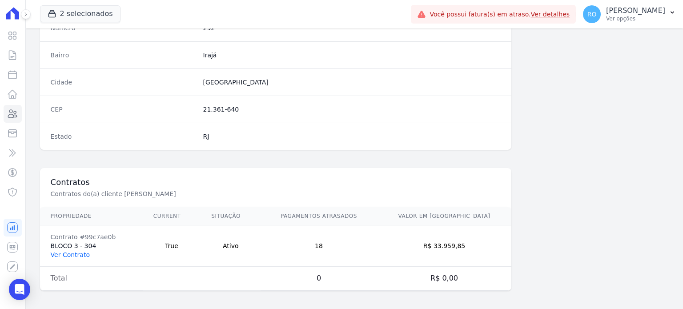
click at [70, 252] on link "Ver Contrato" at bounding box center [70, 254] width 39 height 7
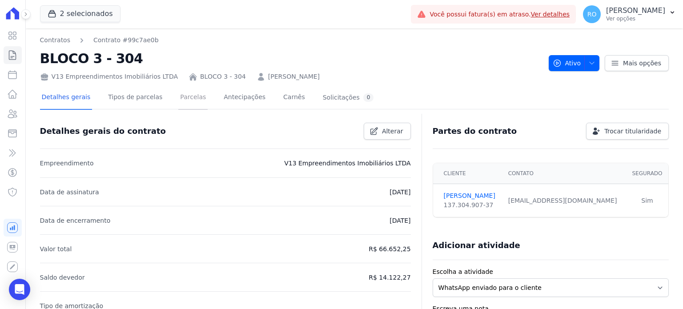
click at [183, 98] on link "Parcelas" at bounding box center [192, 98] width 29 height 24
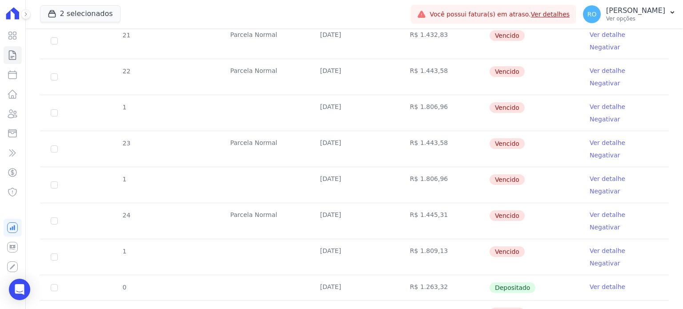
scroll to position [576, 0]
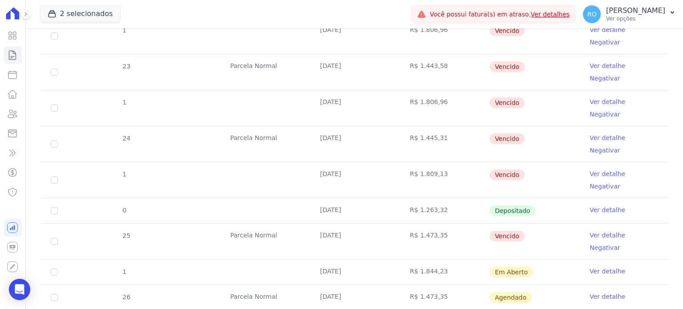
click at [606, 267] on link "Ver detalhe" at bounding box center [607, 271] width 36 height 9
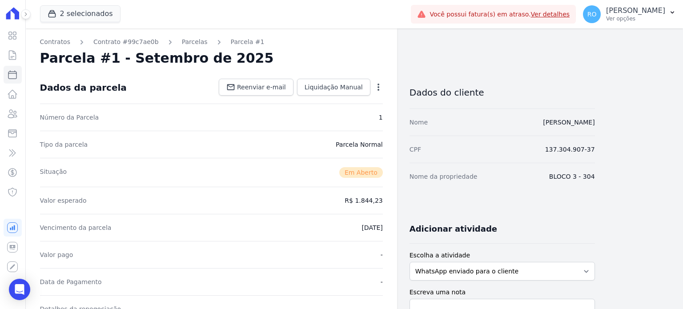
click at [382, 84] on icon "button" at bounding box center [378, 87] width 9 height 9
click at [347, 113] on link "Cancelar Cobrança" at bounding box center [340, 115] width 78 height 16
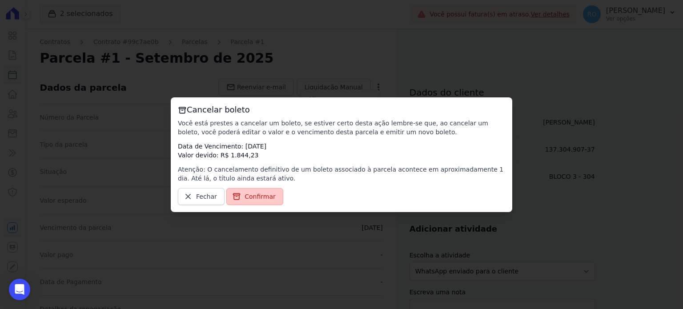
click at [263, 192] on link "Confirmar" at bounding box center [254, 196] width 57 height 17
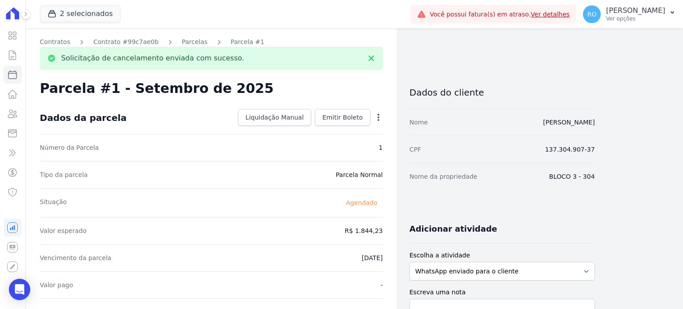
click at [184, 40] on link "Parcelas" at bounding box center [195, 41] width 26 height 9
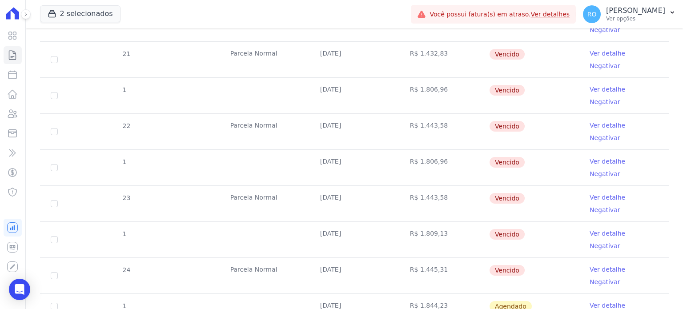
scroll to position [533, 0]
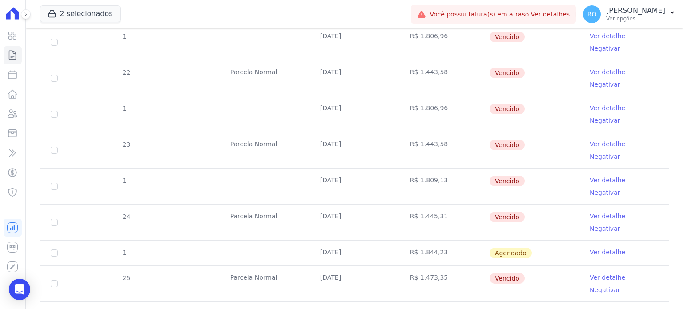
click at [597, 273] on link "Ver detalhe" at bounding box center [607, 277] width 36 height 9
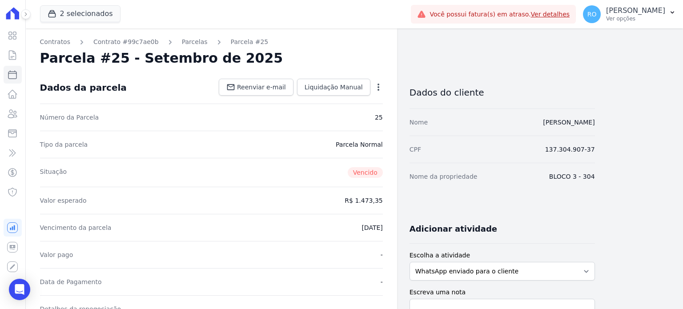
click at [381, 85] on icon "button" at bounding box center [378, 87] width 9 height 9
click at [350, 118] on link "Cancelar Cobrança" at bounding box center [340, 115] width 78 height 16
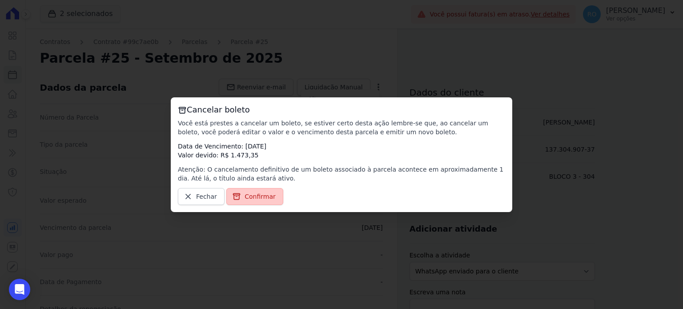
click at [254, 196] on span "Confirmar" at bounding box center [259, 196] width 31 height 9
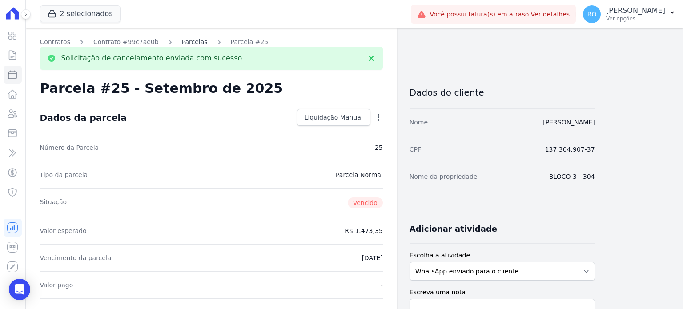
click at [188, 43] on link "Parcelas" at bounding box center [195, 41] width 26 height 9
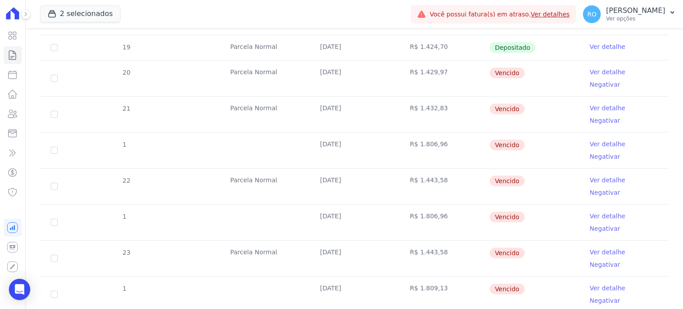
scroll to position [445, 0]
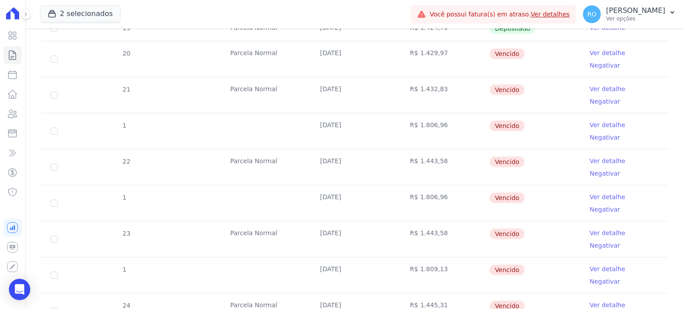
click at [612, 301] on link "Ver detalhe" at bounding box center [607, 305] width 36 height 9
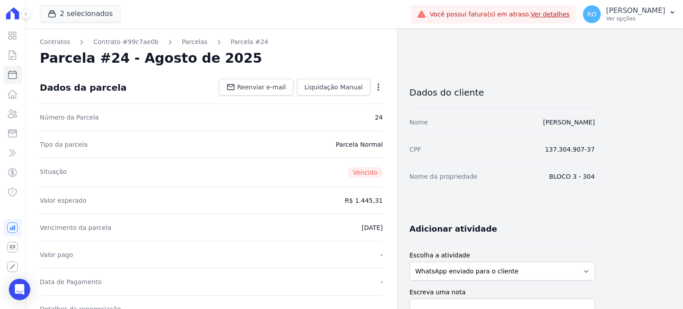
click at [380, 89] on icon "button" at bounding box center [378, 87] width 9 height 9
click at [346, 116] on link "Cancelar Cobrança" at bounding box center [340, 115] width 78 height 16
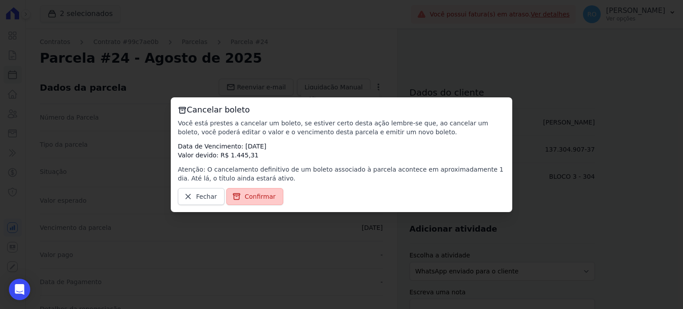
click at [265, 200] on span "Confirmar" at bounding box center [259, 196] width 31 height 9
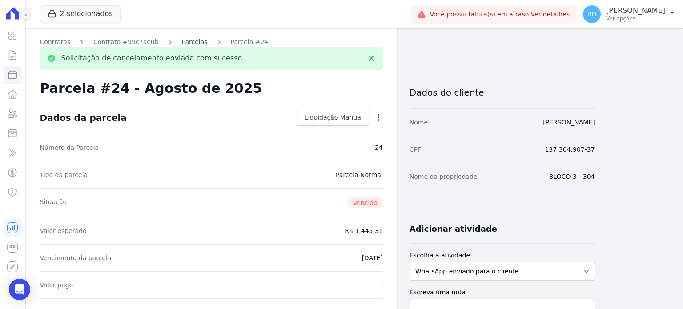
click at [188, 44] on link "Parcelas" at bounding box center [195, 41] width 26 height 9
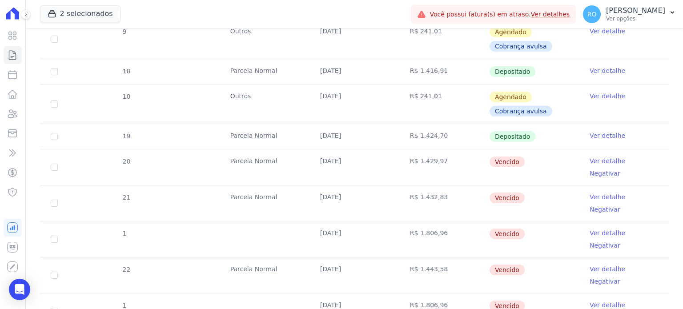
scroll to position [445, 0]
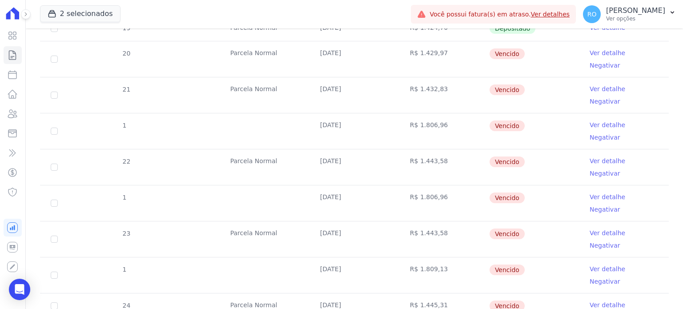
click at [606, 228] on link "Ver detalhe" at bounding box center [607, 232] width 36 height 9
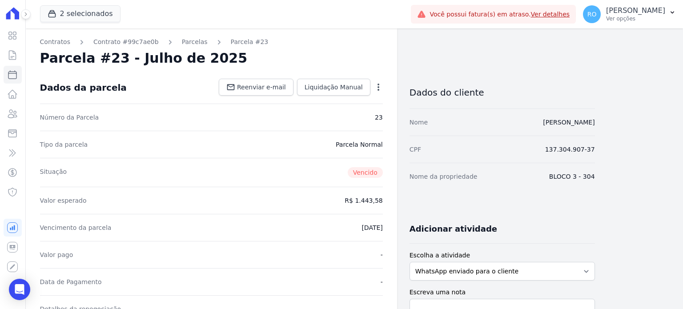
click at [381, 92] on div "Open options" at bounding box center [378, 88] width 9 height 11
click at [379, 91] on icon "button" at bounding box center [378, 87] width 9 height 9
click at [345, 114] on link "Cancelar Cobrança" at bounding box center [340, 115] width 78 height 16
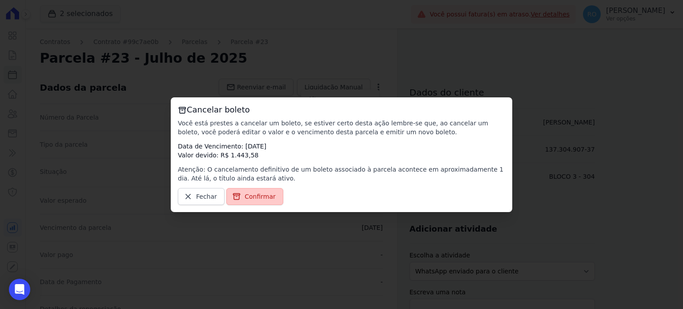
click at [252, 197] on span "Confirmar" at bounding box center [259, 196] width 31 height 9
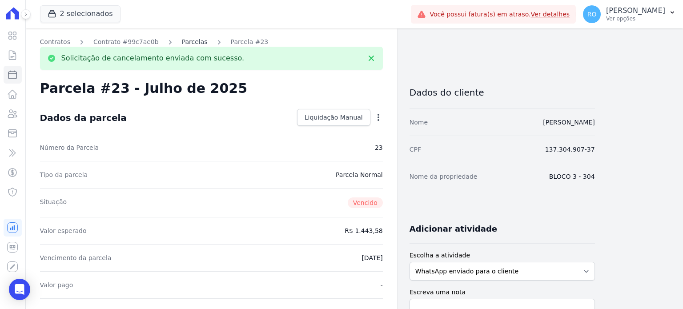
click at [188, 42] on link "Parcelas" at bounding box center [195, 41] width 26 height 9
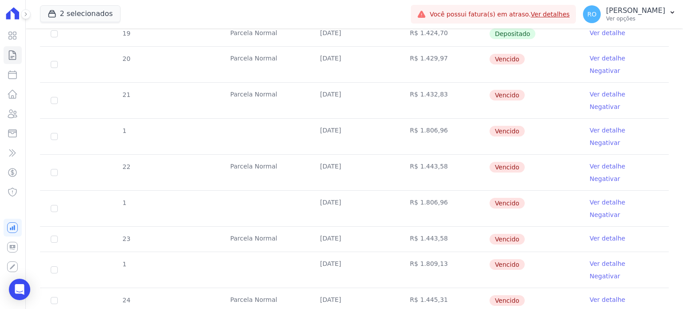
scroll to position [445, 0]
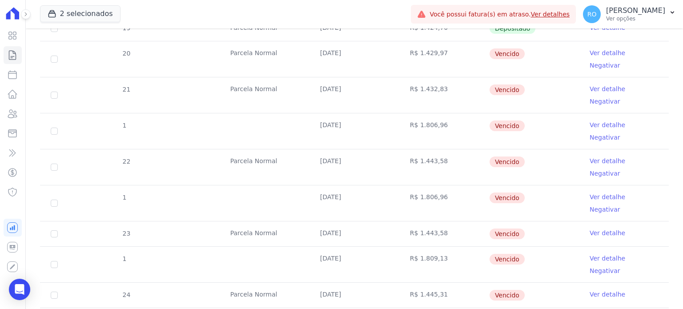
click at [599, 192] on link "Ver detalhe" at bounding box center [607, 196] width 36 height 9
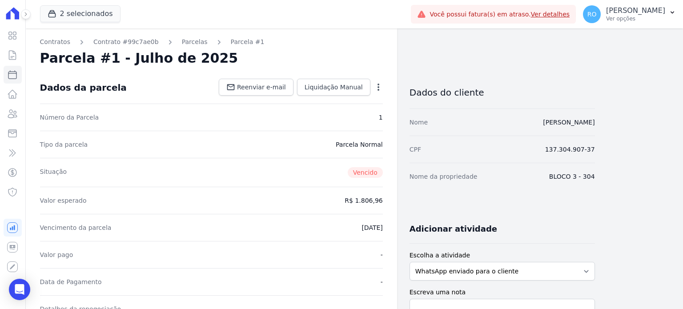
click at [374, 90] on icon "button" at bounding box center [378, 87] width 9 height 9
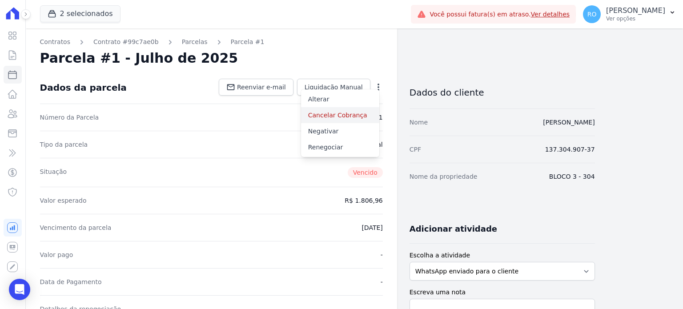
click at [361, 115] on link "Cancelar Cobrança" at bounding box center [340, 115] width 78 height 16
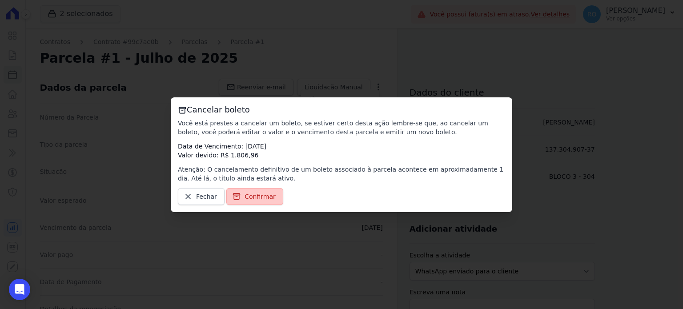
click at [265, 198] on span "Confirmar" at bounding box center [259, 196] width 31 height 9
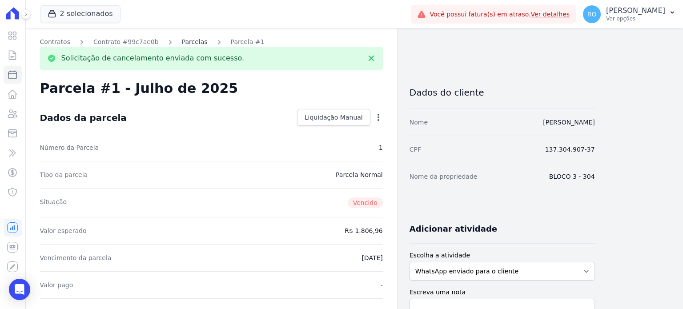
click at [185, 42] on link "Parcelas" at bounding box center [195, 41] width 26 height 9
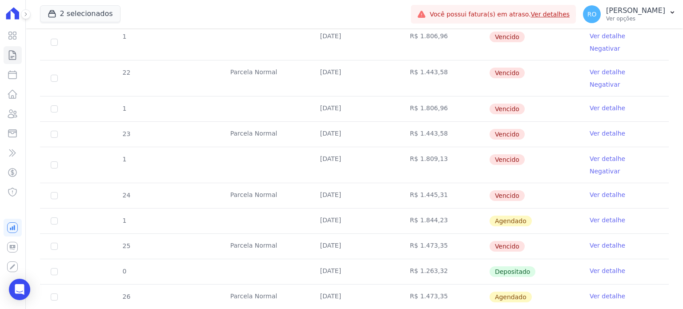
scroll to position [489, 0]
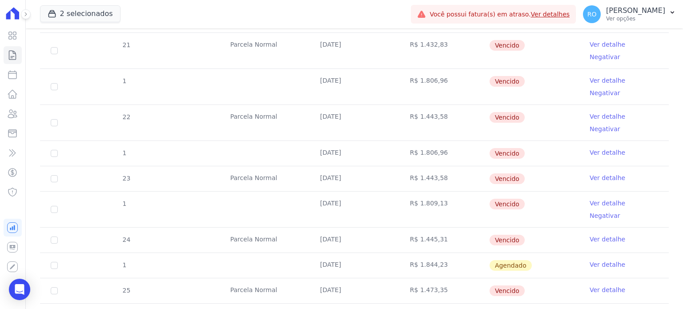
click at [592, 199] on link "Ver detalhe" at bounding box center [607, 203] width 36 height 9
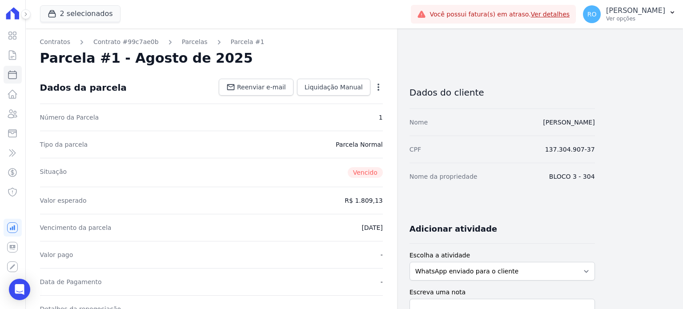
click at [382, 87] on icon "button" at bounding box center [378, 87] width 9 height 9
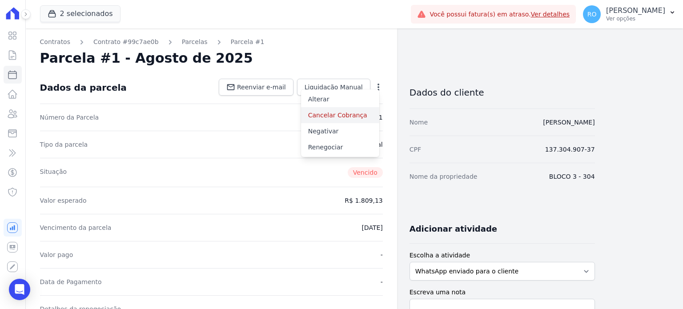
click at [360, 115] on link "Cancelar Cobrança" at bounding box center [340, 115] width 78 height 16
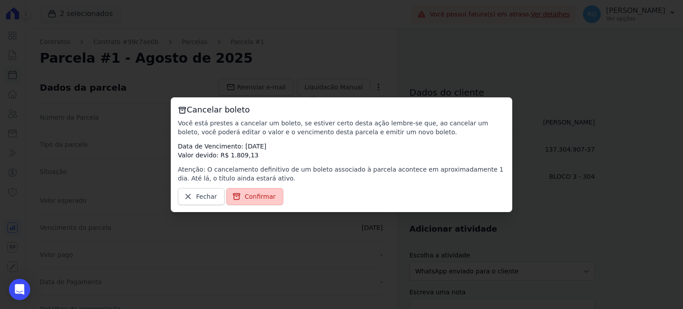
click at [266, 194] on span "Confirmar" at bounding box center [259, 196] width 31 height 9
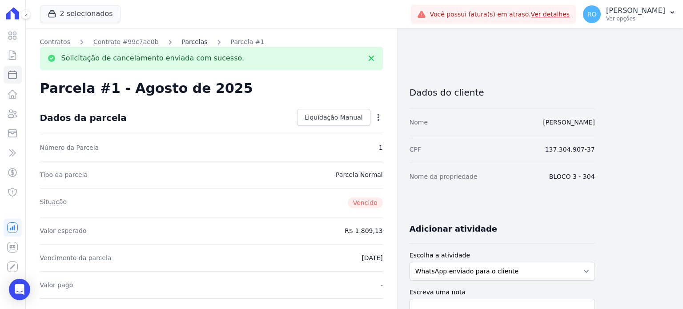
click at [188, 44] on link "Parcelas" at bounding box center [195, 41] width 26 height 9
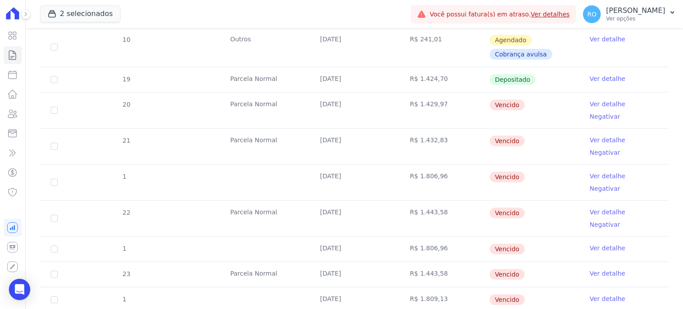
scroll to position [400, 0]
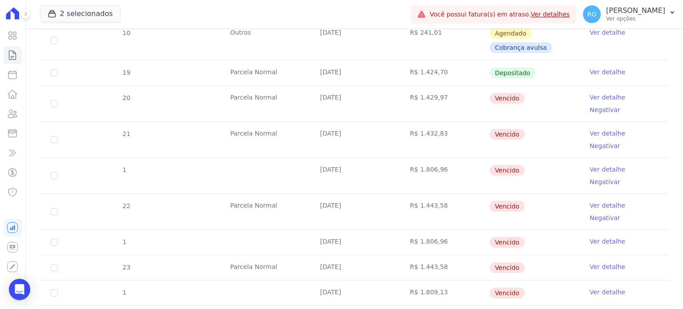
click at [593, 201] on link "Ver detalhe" at bounding box center [607, 205] width 36 height 9
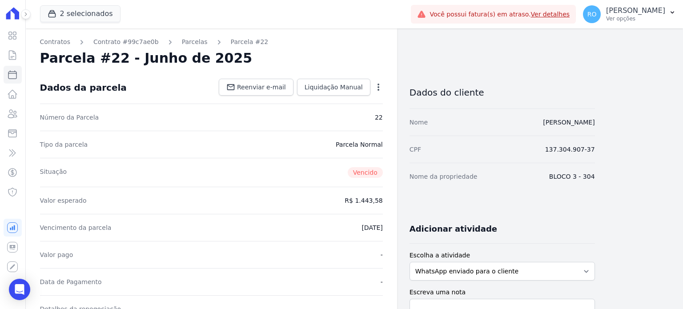
click at [375, 87] on icon "button" at bounding box center [378, 87] width 9 height 9
click at [349, 114] on link "Cancelar Cobrança" at bounding box center [340, 115] width 78 height 16
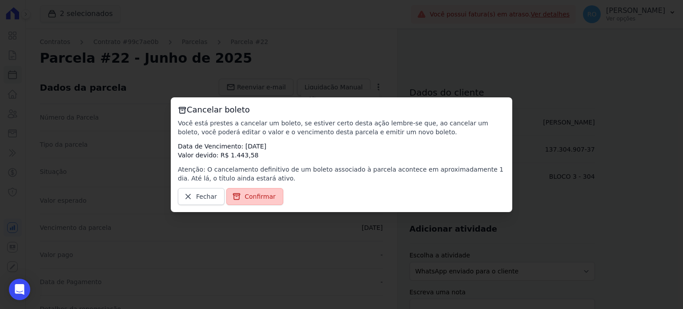
click at [258, 195] on span "Confirmar" at bounding box center [259, 196] width 31 height 9
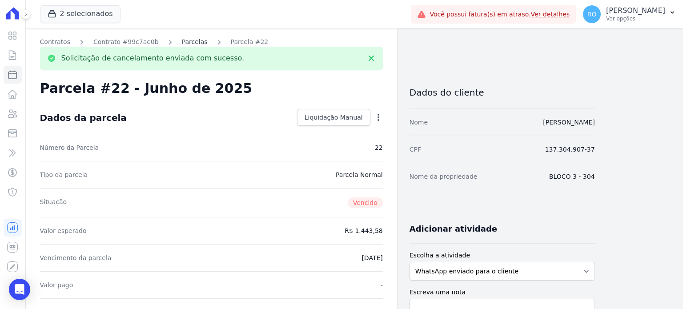
click at [183, 42] on link "Parcelas" at bounding box center [195, 41] width 26 height 9
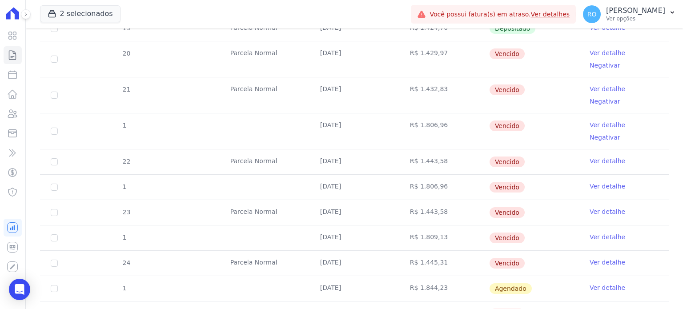
scroll to position [400, 0]
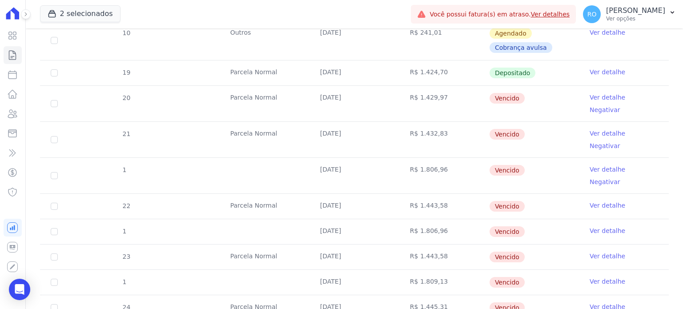
click at [606, 165] on link "Ver detalhe" at bounding box center [607, 169] width 36 height 9
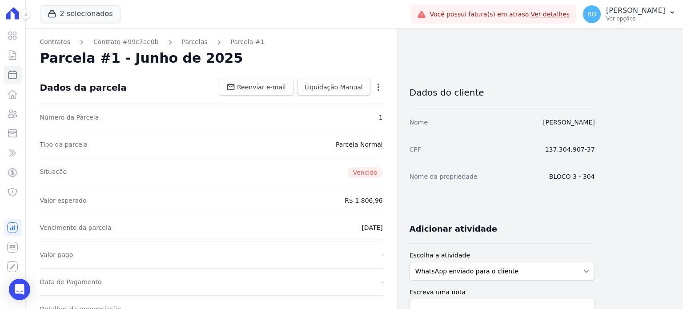
click at [381, 87] on icon "button" at bounding box center [378, 87] width 9 height 9
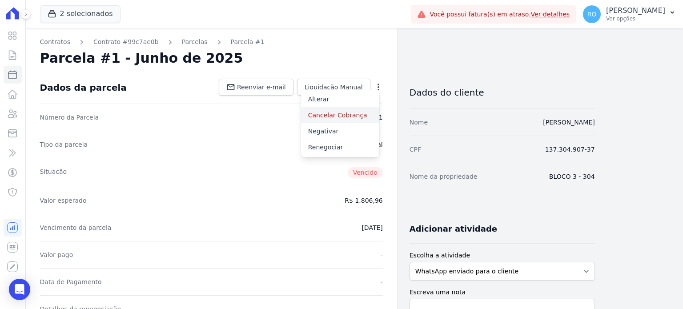
click at [336, 117] on link "Cancelar Cobrança" at bounding box center [340, 115] width 78 height 16
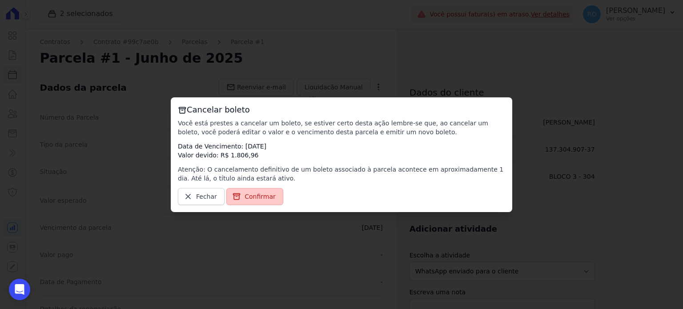
click at [245, 190] on link "Confirmar" at bounding box center [254, 196] width 57 height 17
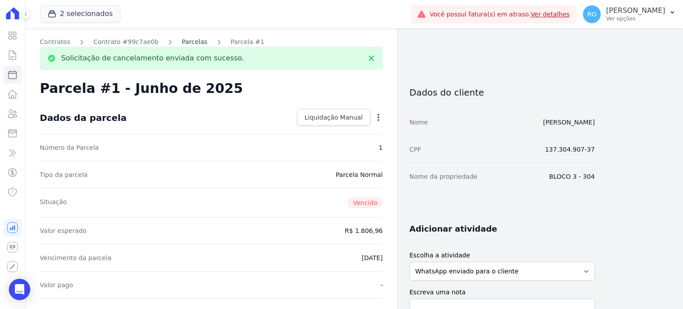
click at [188, 41] on link "Parcelas" at bounding box center [195, 41] width 26 height 9
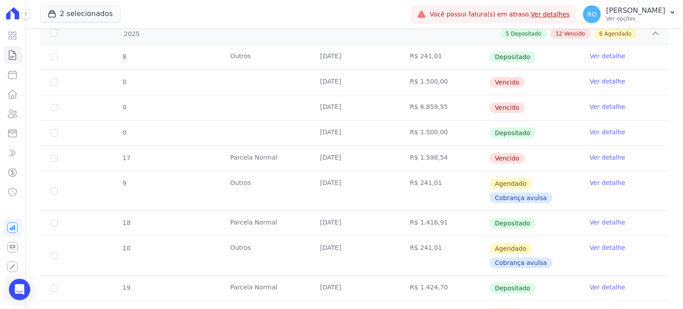
scroll to position [267, 0]
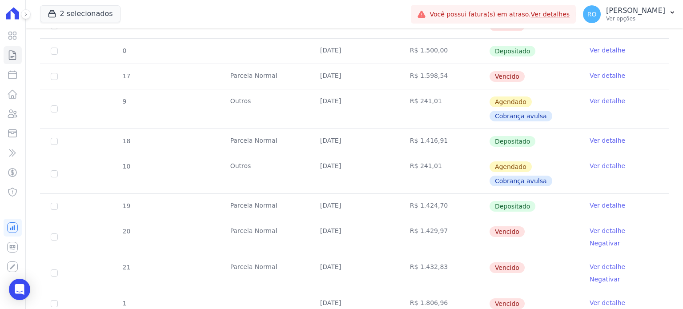
click at [593, 262] on link "Ver detalhe" at bounding box center [607, 266] width 36 height 9
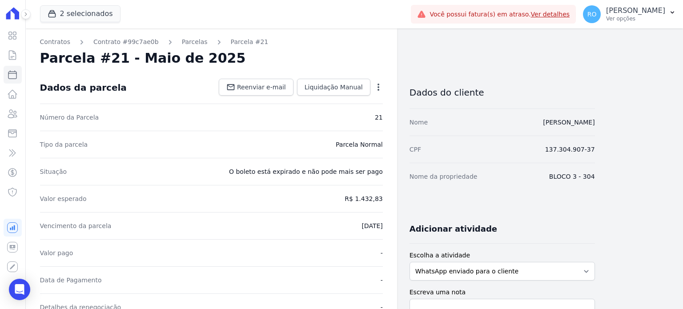
click at [381, 85] on icon "button" at bounding box center [378, 87] width 9 height 9
click at [343, 120] on link "Cancelar Cobrança" at bounding box center [340, 115] width 78 height 16
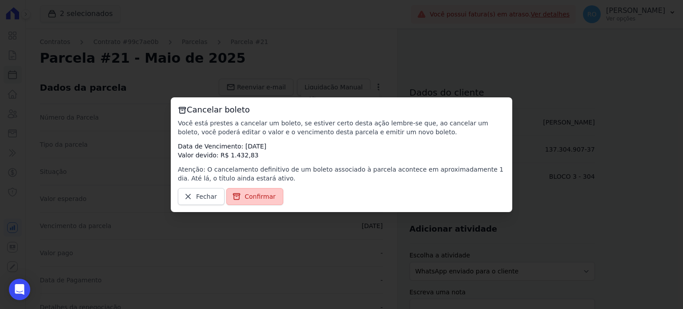
click at [272, 197] on link "Confirmar" at bounding box center [254, 196] width 57 height 17
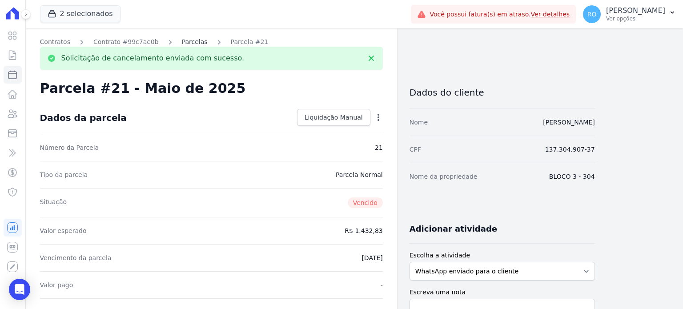
click at [183, 46] on link "Parcelas" at bounding box center [195, 41] width 26 height 9
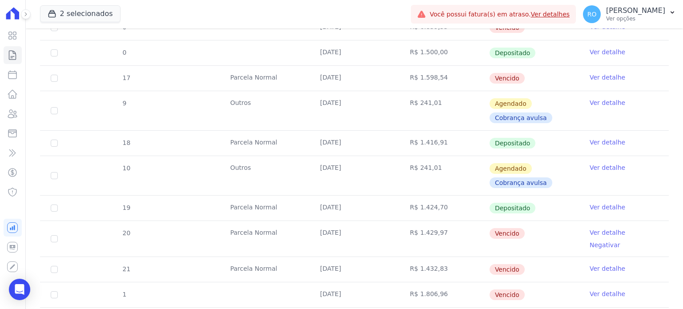
scroll to position [267, 0]
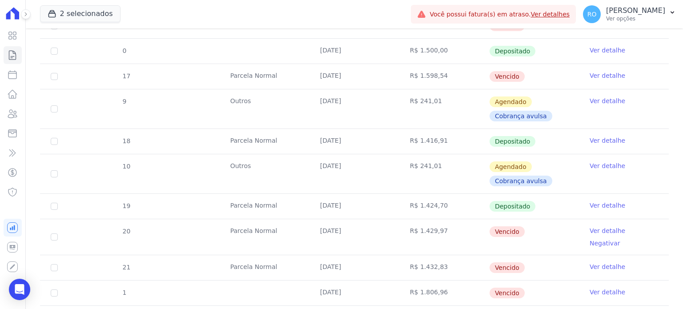
click at [589, 230] on link "Ver detalhe" at bounding box center [607, 230] width 36 height 9
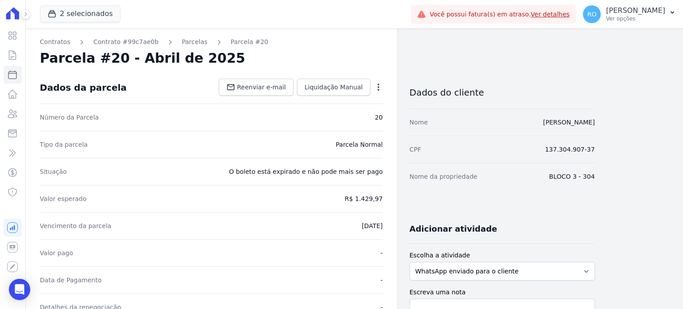
click at [376, 89] on icon "button" at bounding box center [378, 87] width 9 height 9
click at [361, 115] on link "Cancelar Cobrança" at bounding box center [340, 115] width 78 height 16
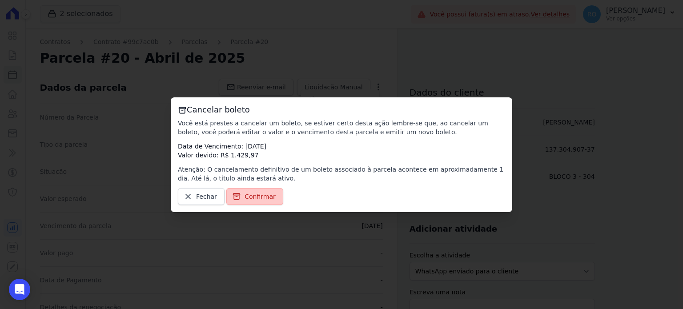
click at [244, 197] on span "Confirmar" at bounding box center [259, 196] width 31 height 9
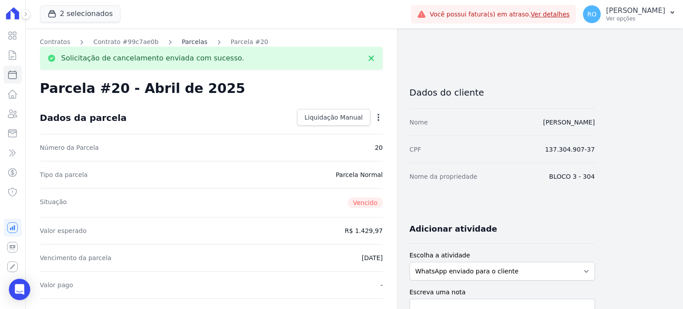
click at [185, 44] on link "Parcelas" at bounding box center [195, 41] width 26 height 9
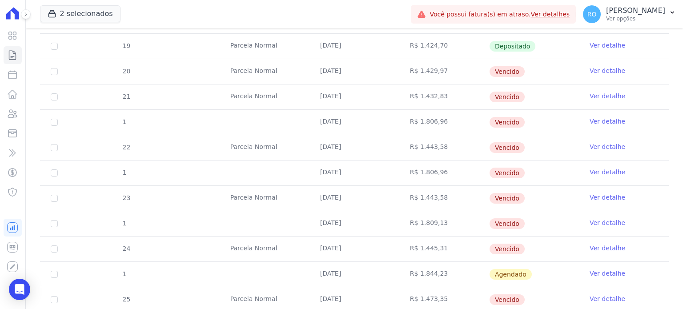
scroll to position [576, 0]
